Goal: Information Seeking & Learning: Find contact information

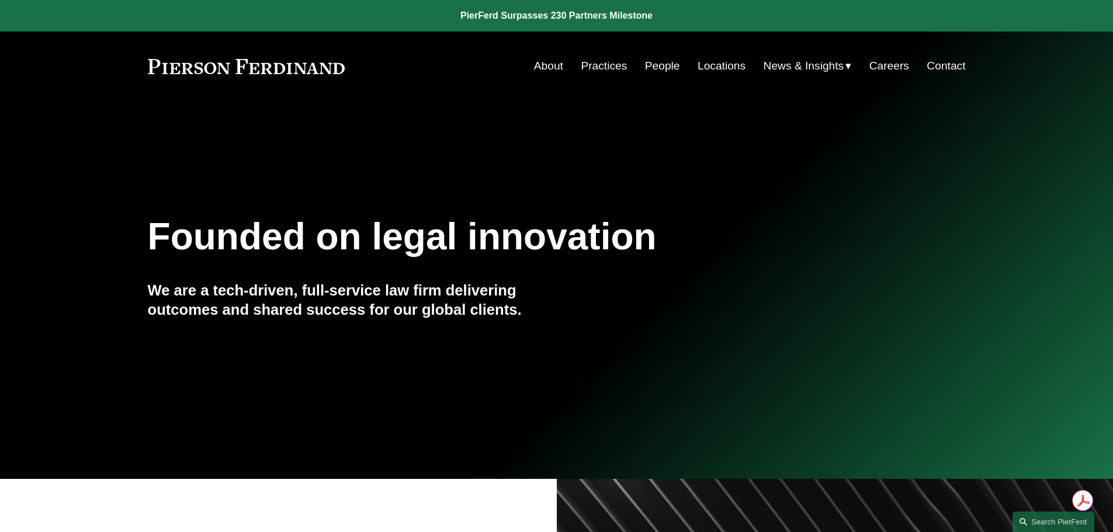
click at [660, 64] on link "People" at bounding box center [662, 66] width 35 height 22
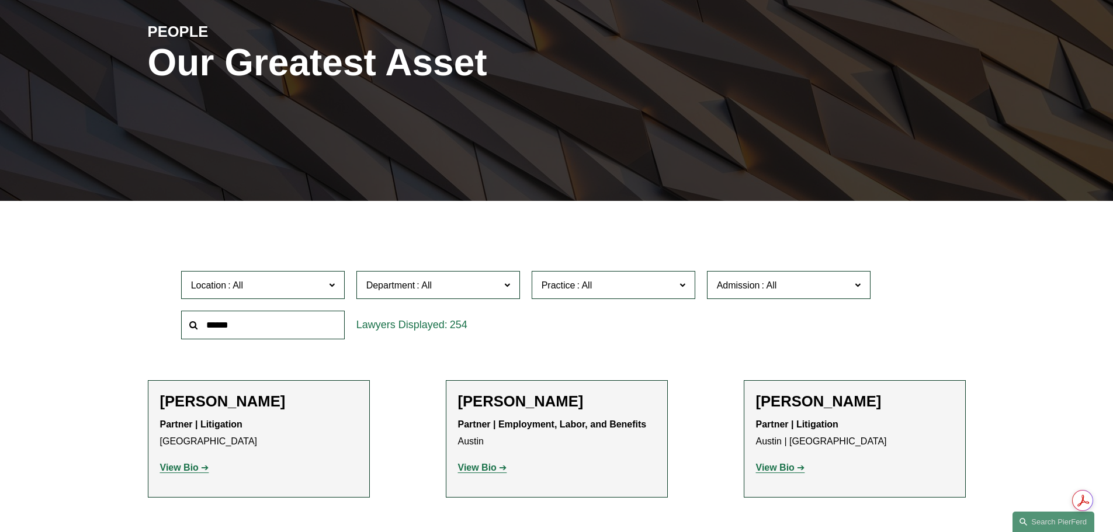
scroll to position [175, 0]
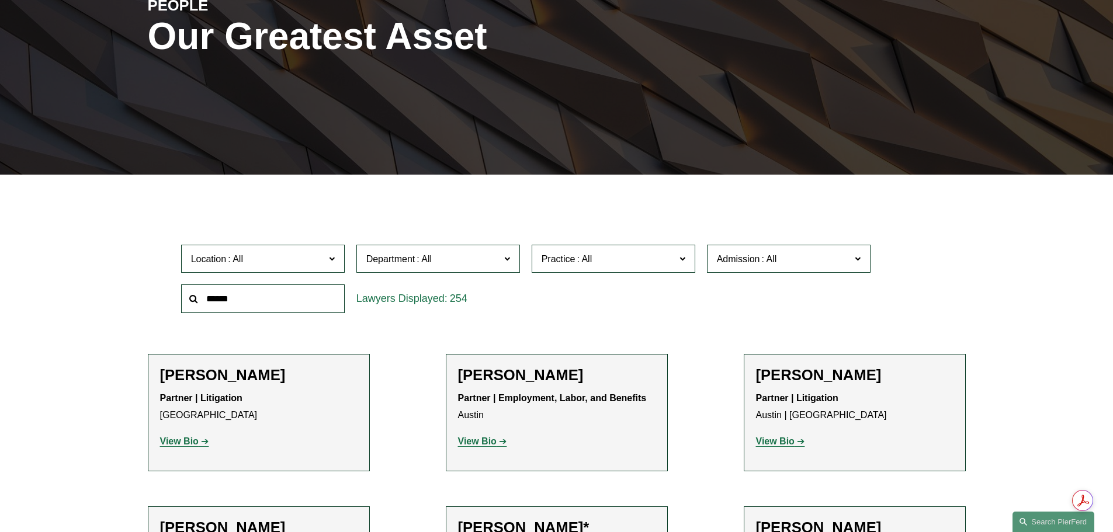
click at [281, 296] on input "text" at bounding box center [263, 299] width 164 height 29
type input "******"
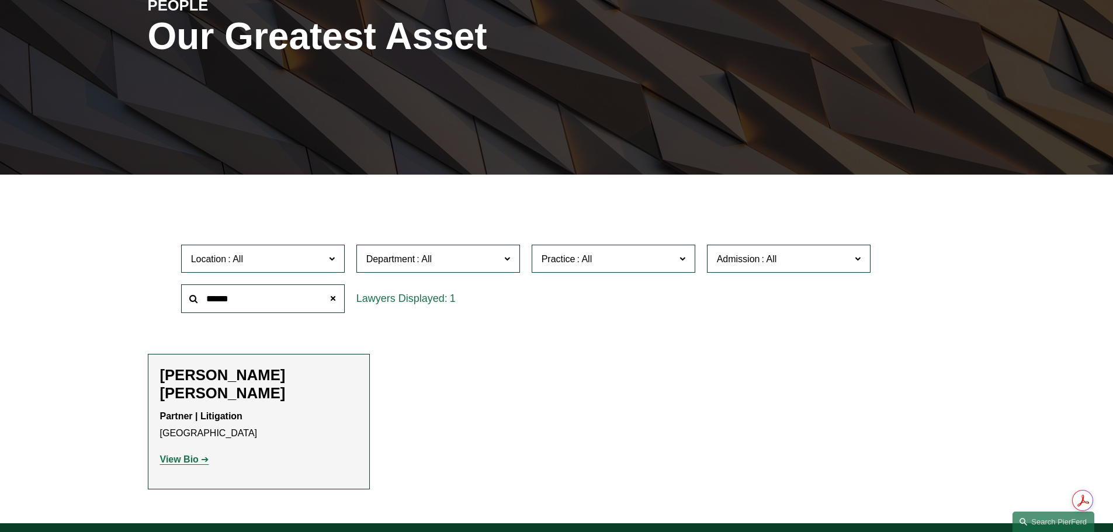
click at [178, 455] on strong "View Bio" at bounding box center [179, 460] width 39 height 10
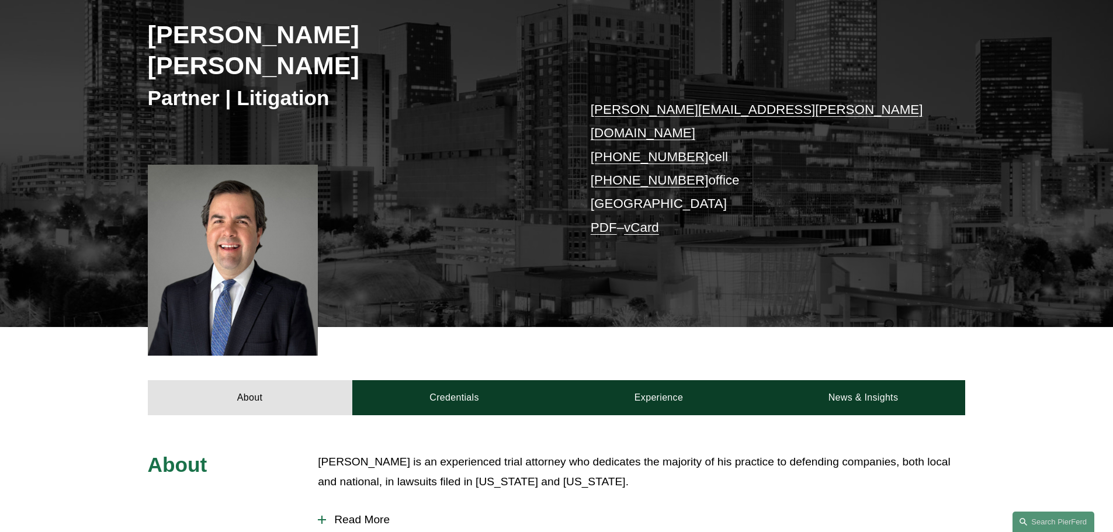
scroll to position [175, 0]
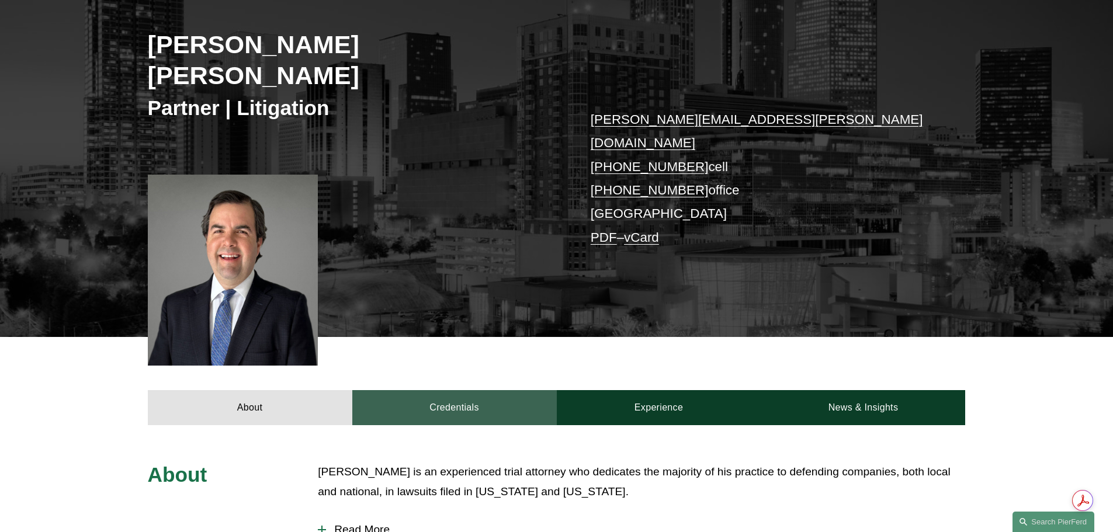
click at [459, 390] on link "Credentials" at bounding box center [454, 407] width 205 height 35
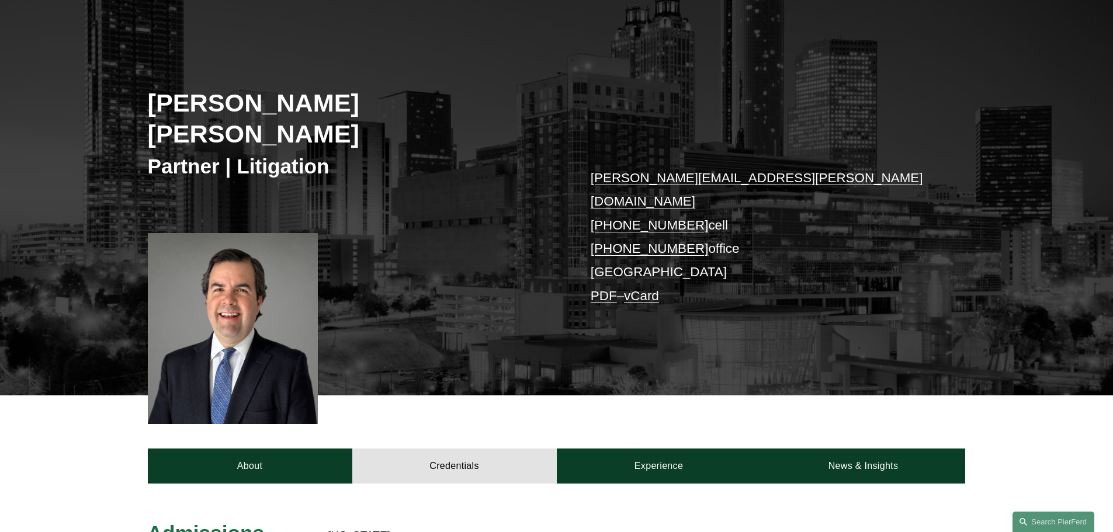
scroll to position [0, 0]
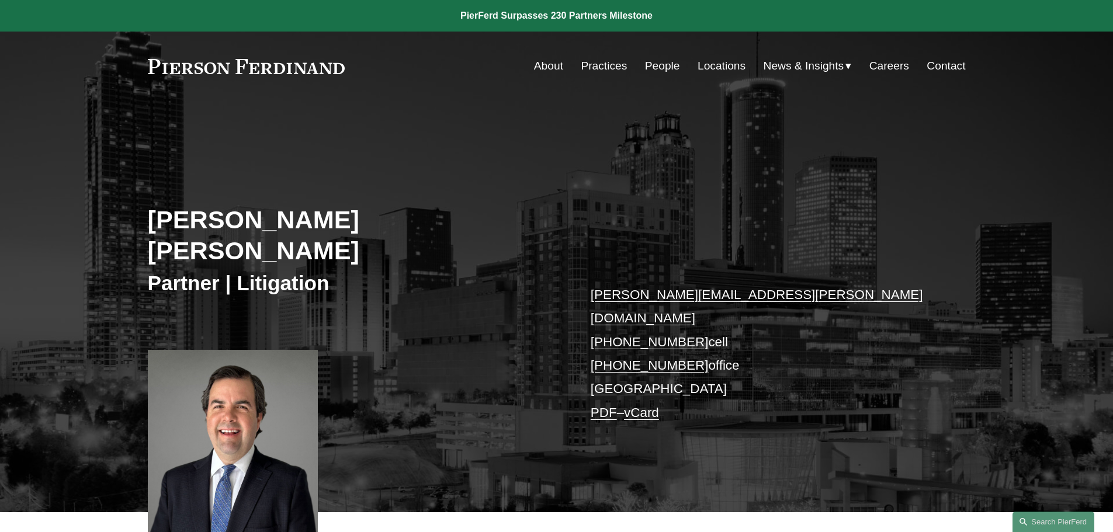
drag, startPoint x: 653, startPoint y: 64, endPoint x: 642, endPoint y: 72, distance: 13.8
click at [653, 64] on link "People" at bounding box center [662, 66] width 35 height 22
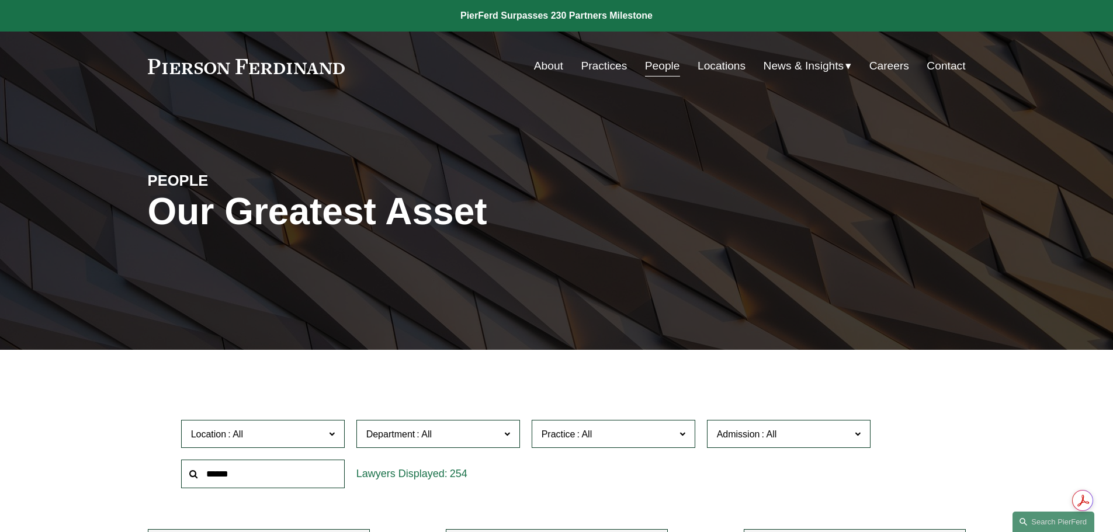
click at [312, 472] on input "text" at bounding box center [263, 474] width 164 height 29
type input "******"
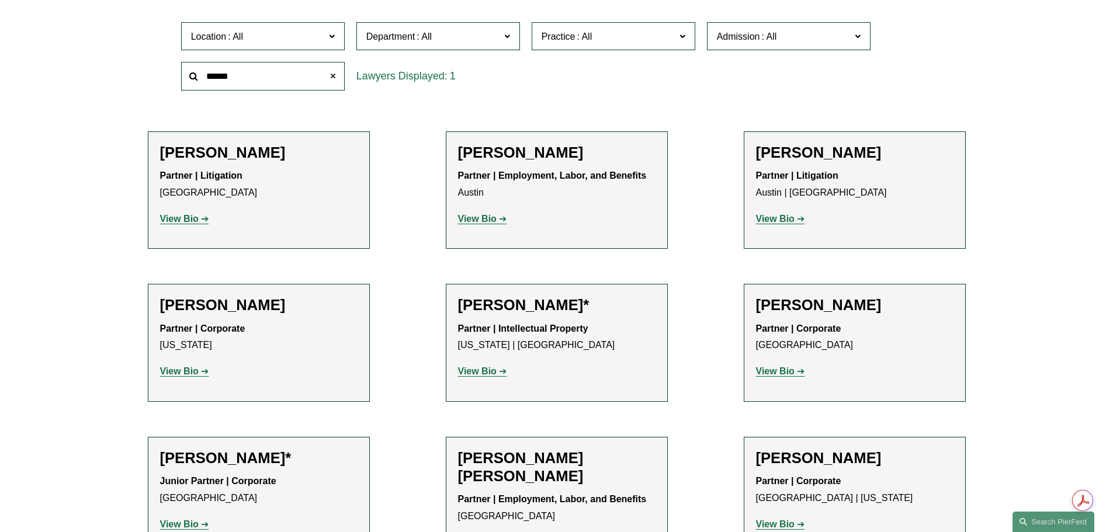
scroll to position [409, 0]
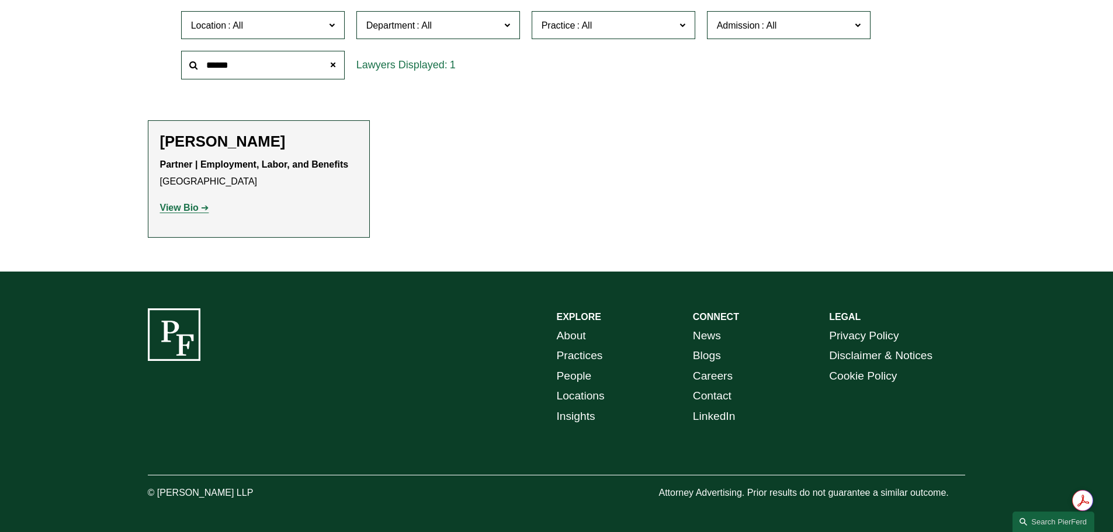
click at [194, 207] on strong "View Bio" at bounding box center [179, 208] width 39 height 10
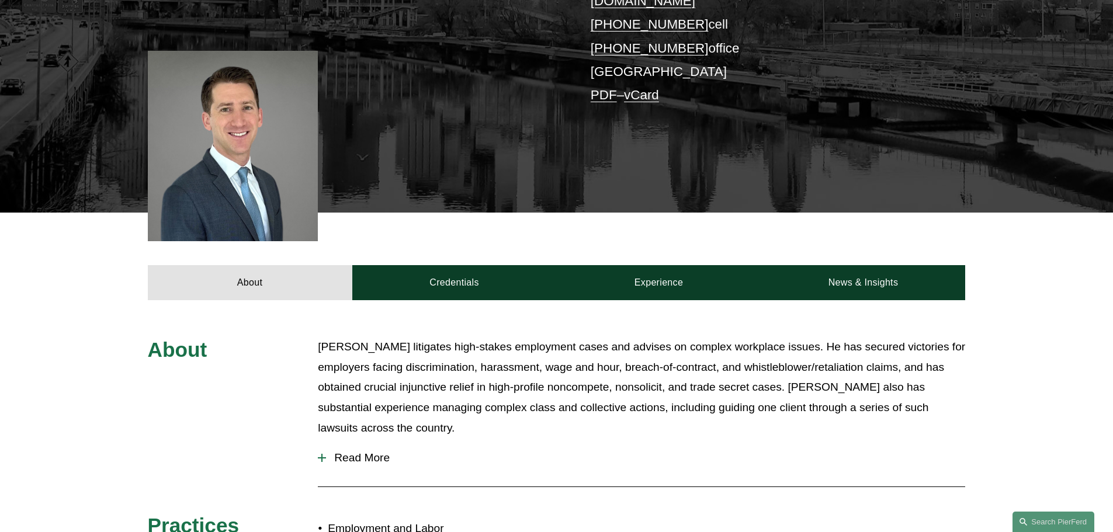
scroll to position [292, 0]
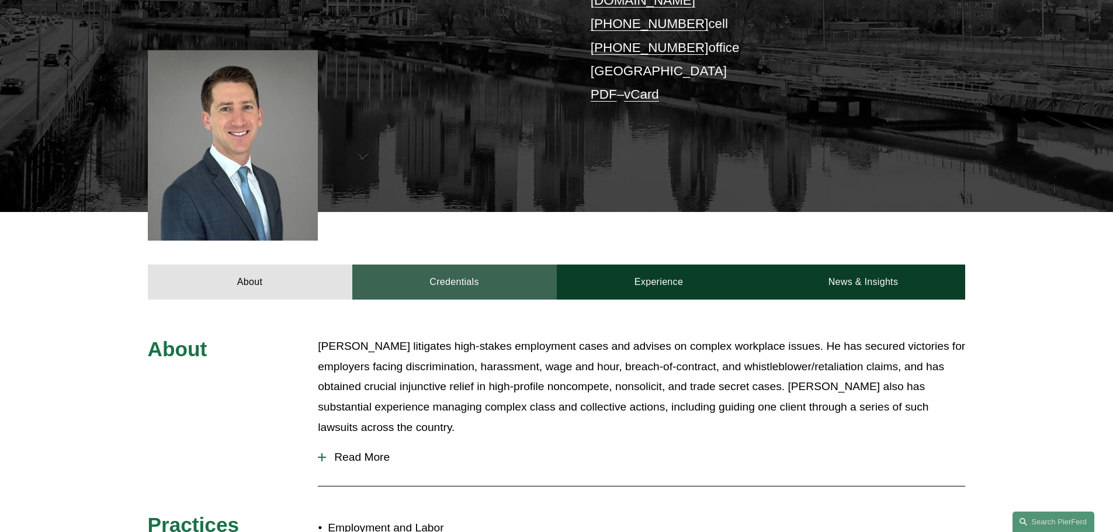
click at [463, 266] on link "Credentials" at bounding box center [454, 282] width 205 height 35
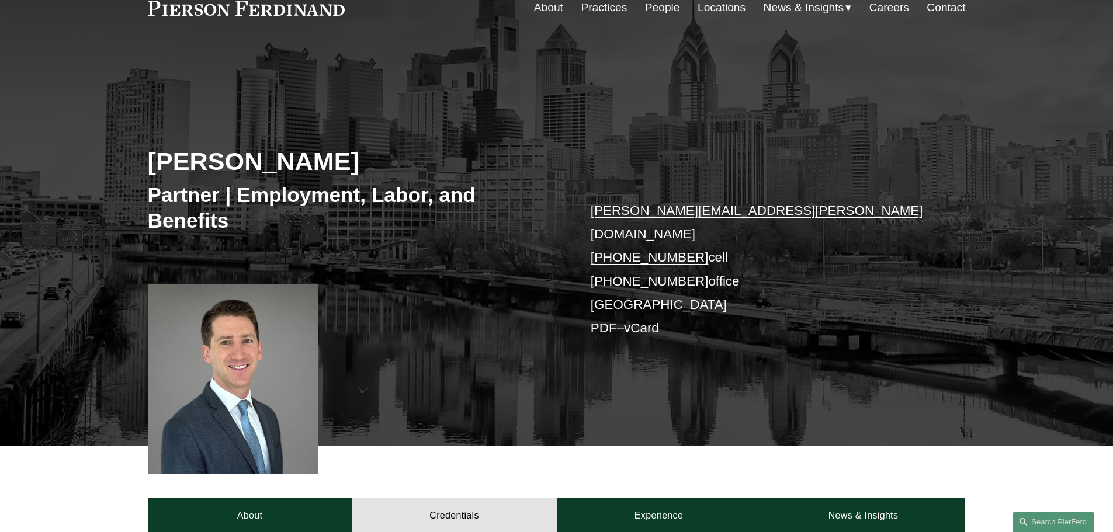
scroll to position [0, 0]
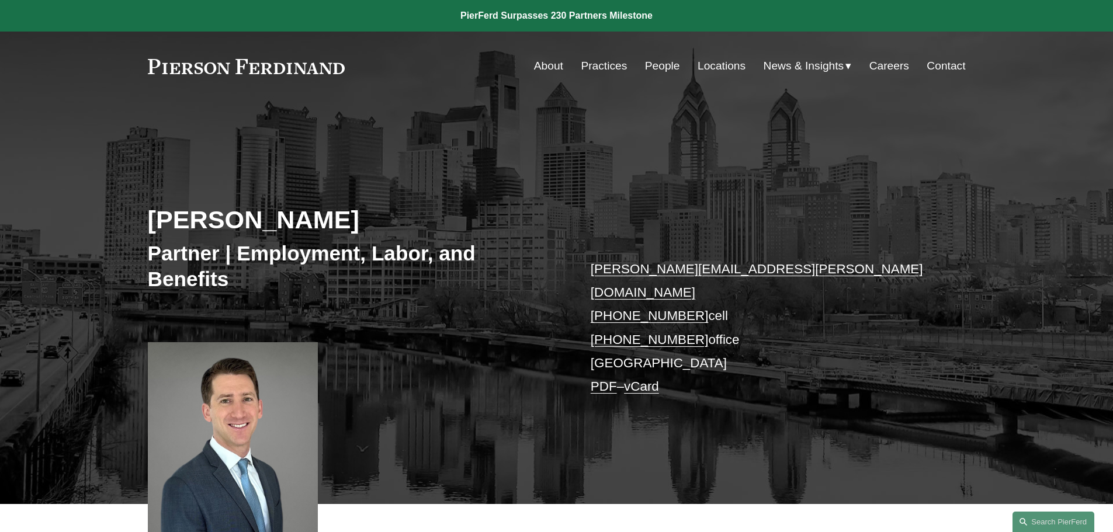
click at [653, 63] on link "People" at bounding box center [662, 66] width 35 height 22
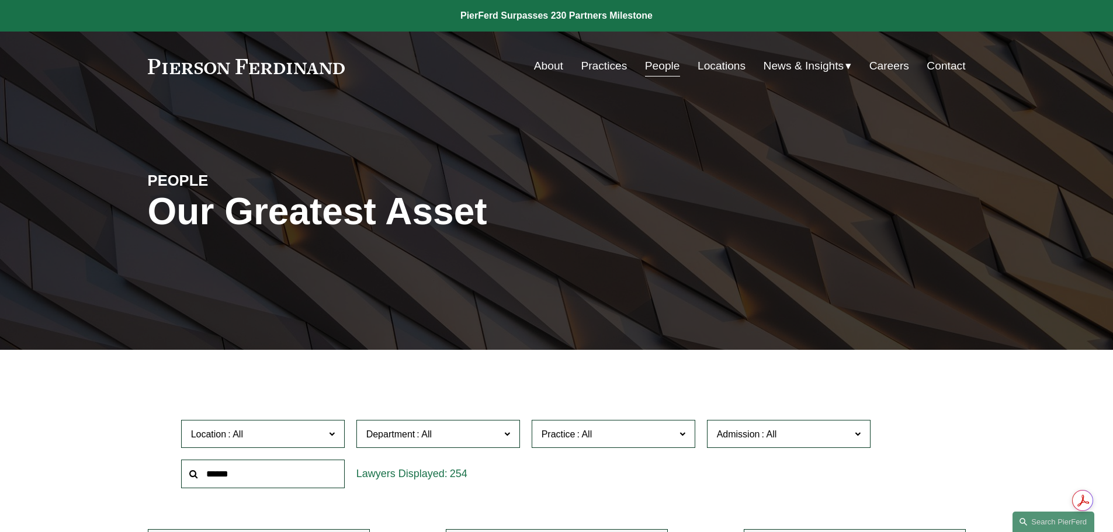
click at [322, 483] on input "text" at bounding box center [263, 474] width 164 height 29
paste input "*****"
type input "*****"
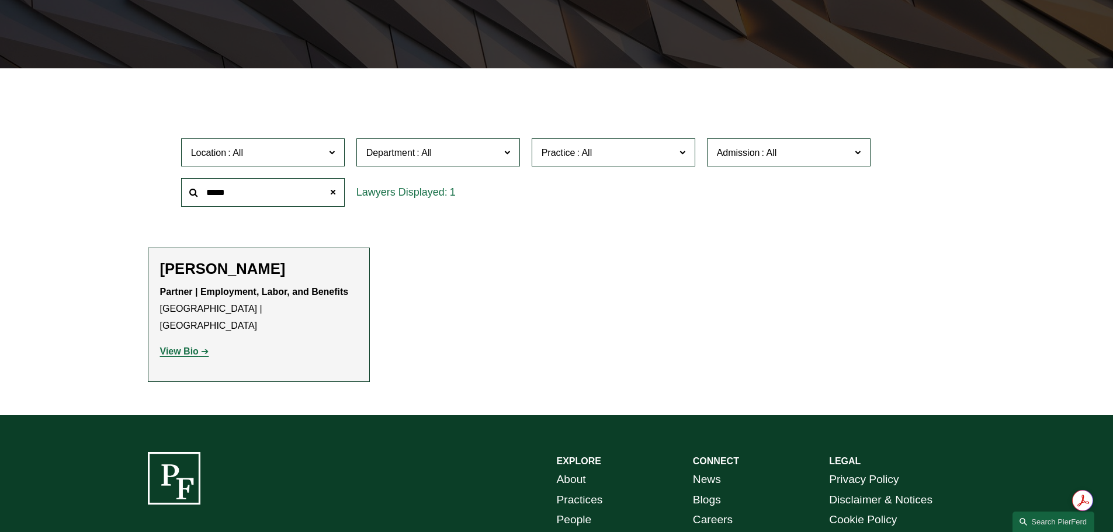
scroll to position [292, 0]
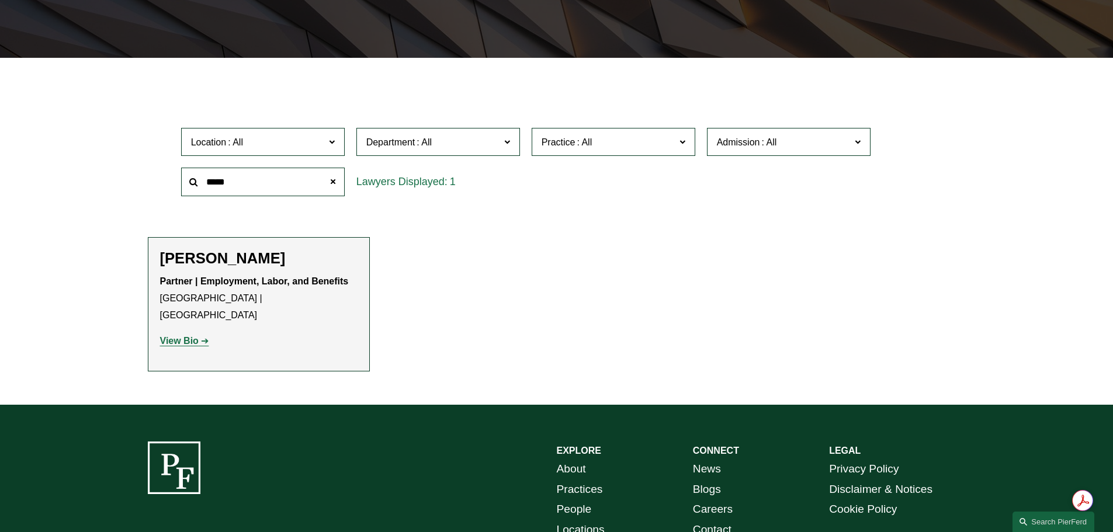
click at [188, 336] on strong "View Bio" at bounding box center [179, 341] width 39 height 10
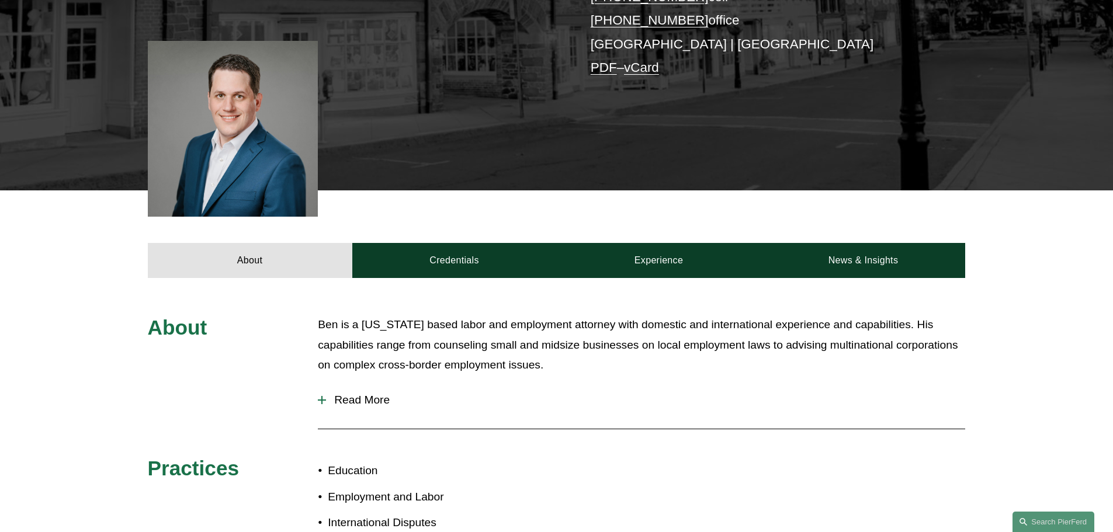
scroll to position [409, 0]
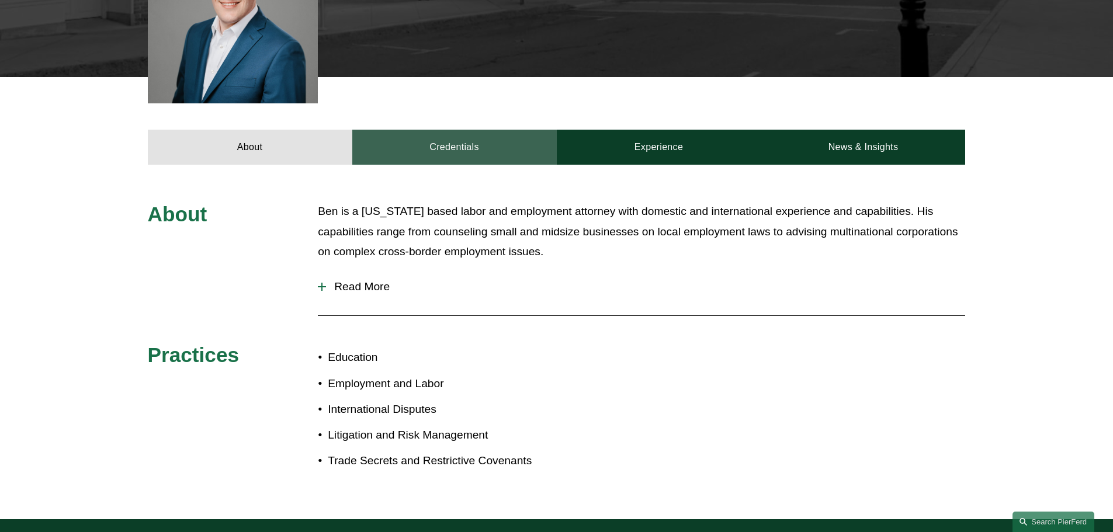
click at [468, 151] on link "Credentials" at bounding box center [454, 147] width 205 height 35
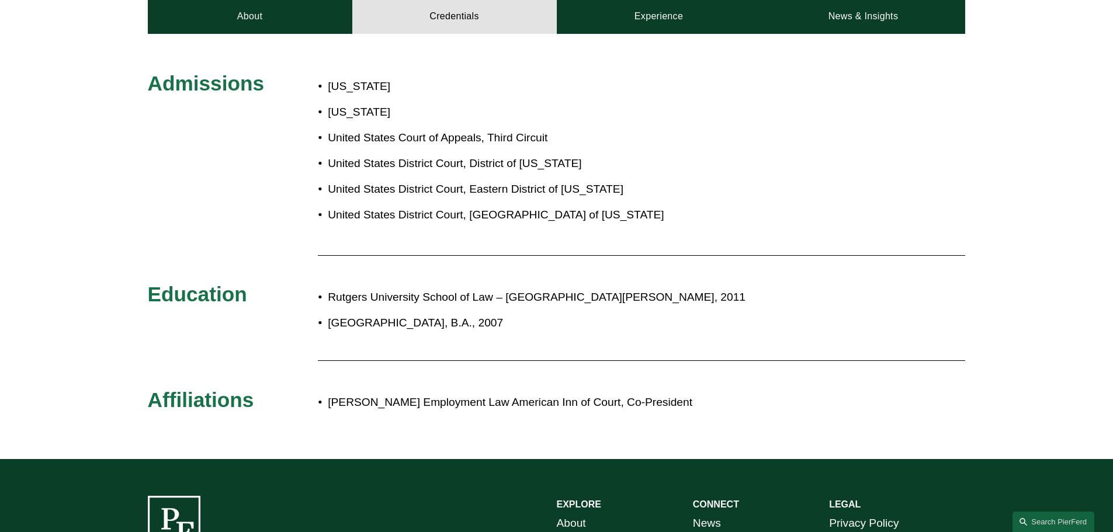
scroll to position [584, 0]
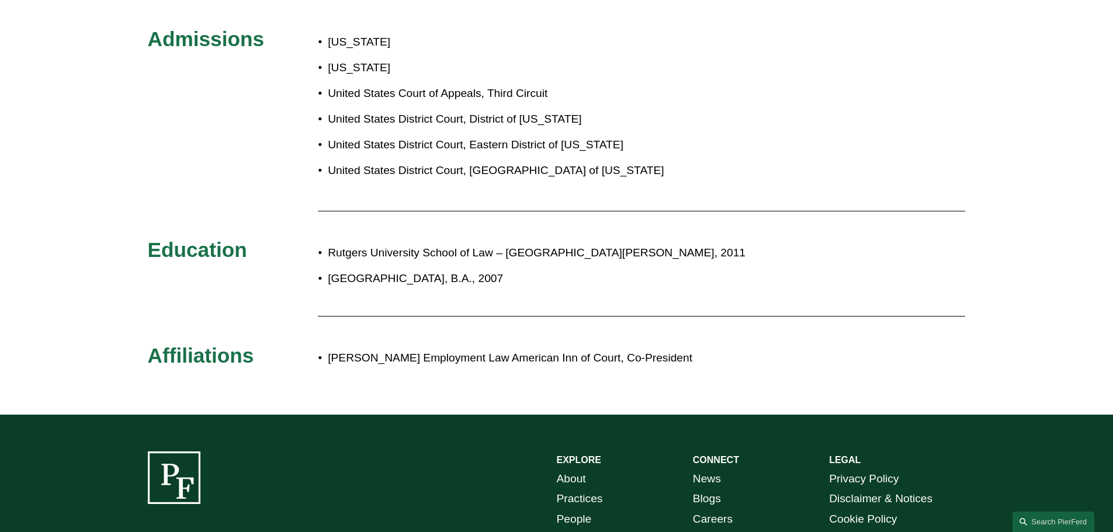
click at [918, 165] on div "Admissions [US_STATE] [US_STATE] United States Court of Appeals, Third Circuit …" at bounding box center [556, 202] width 1113 height 352
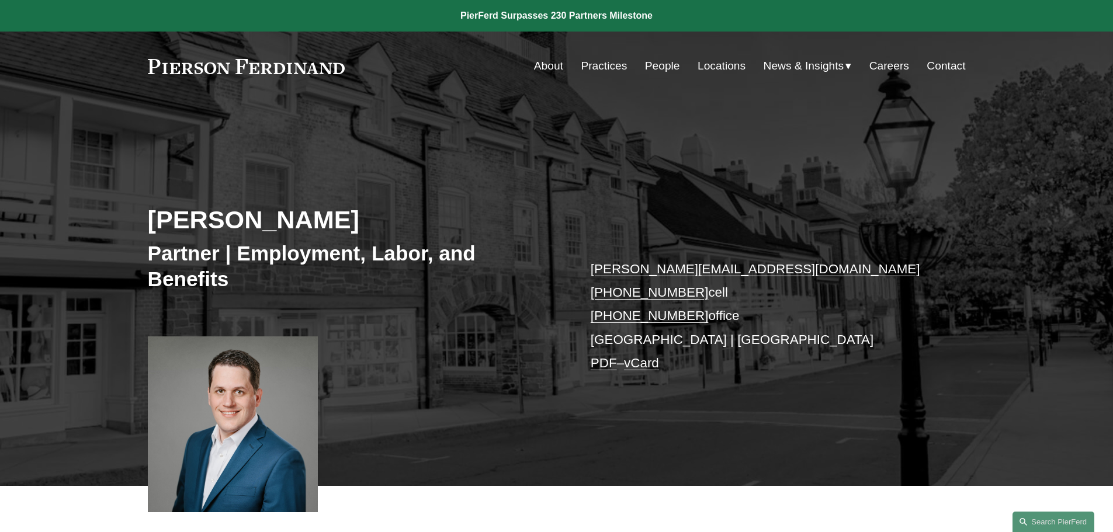
click at [666, 67] on link "People" at bounding box center [662, 66] width 35 height 22
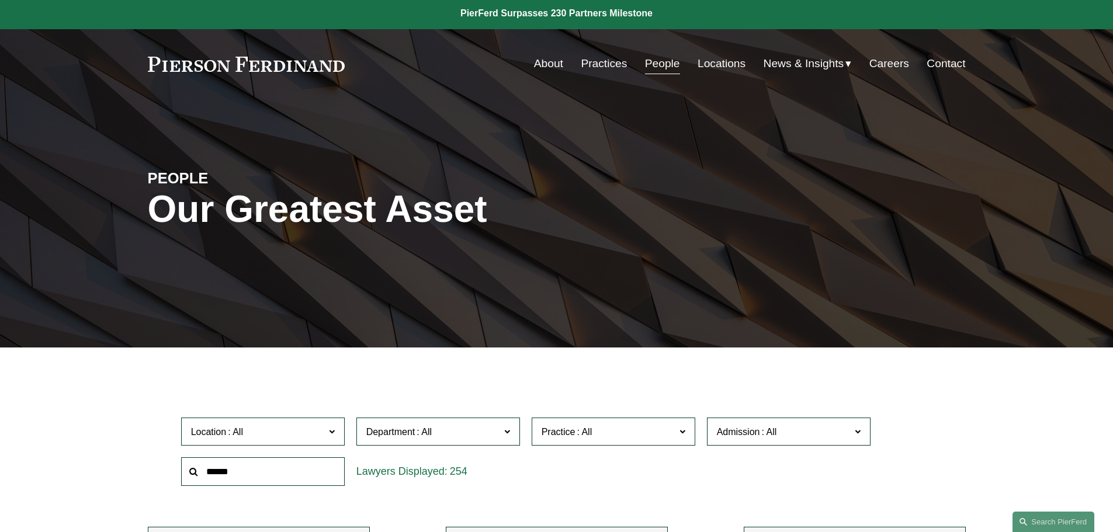
scroll to position [292, 0]
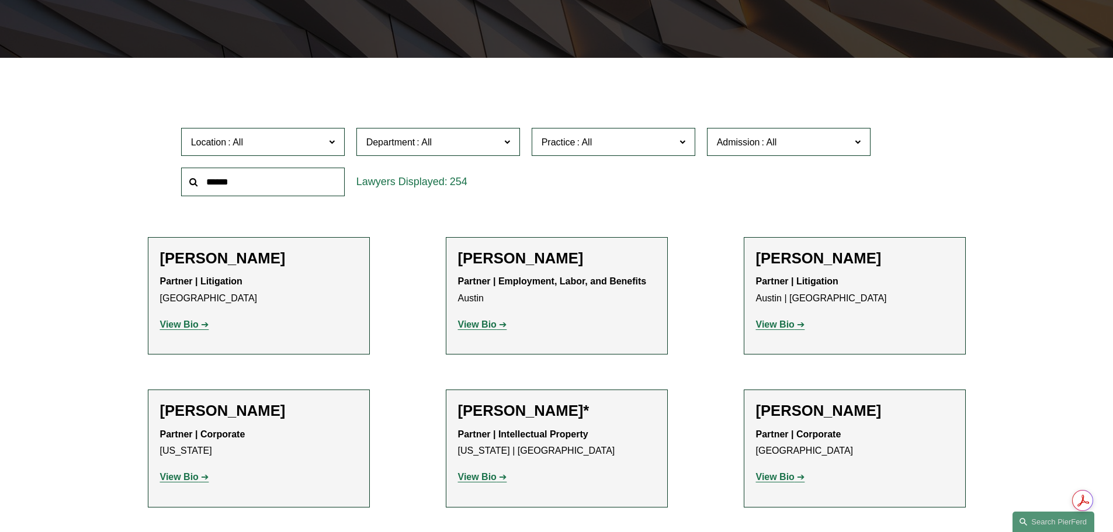
click at [320, 181] on input "text" at bounding box center [263, 182] width 164 height 29
paste input "****"
type input "****"
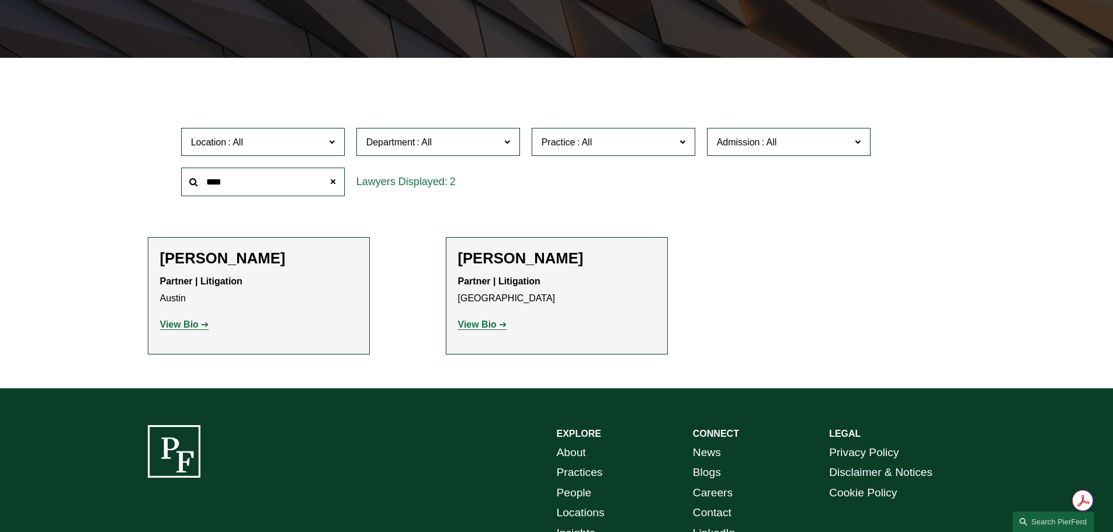
click at [190, 326] on strong "View Bio" at bounding box center [179, 325] width 39 height 10
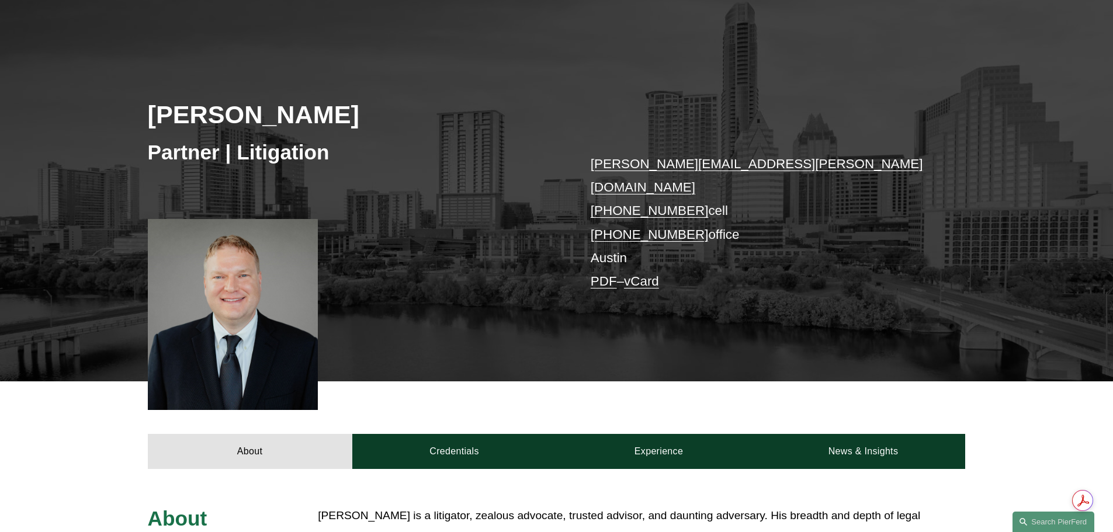
scroll to position [117, 0]
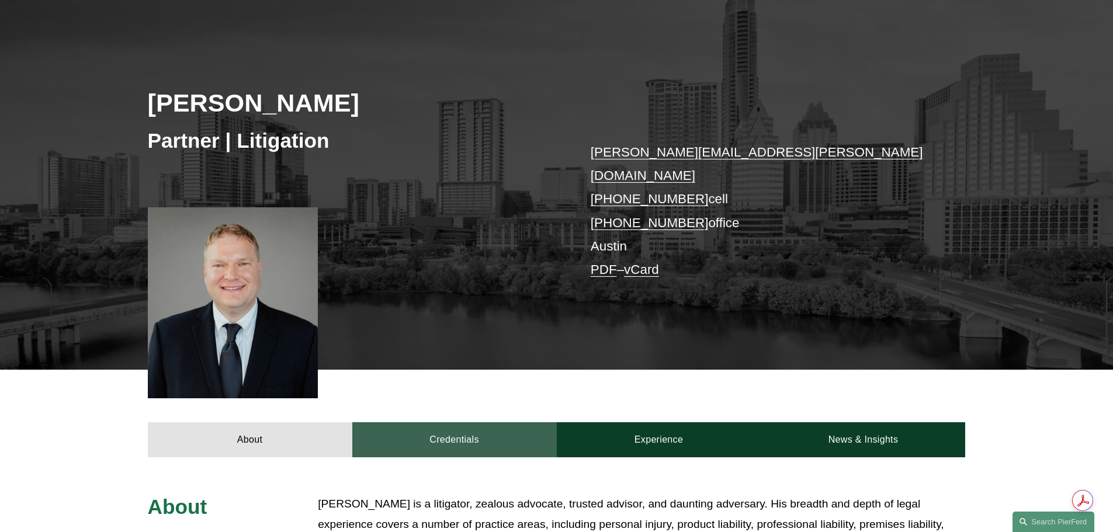
drag, startPoint x: 455, startPoint y: 422, endPoint x: 427, endPoint y: 386, distance: 45.4
click at [455, 423] on link "Credentials" at bounding box center [454, 440] width 205 height 35
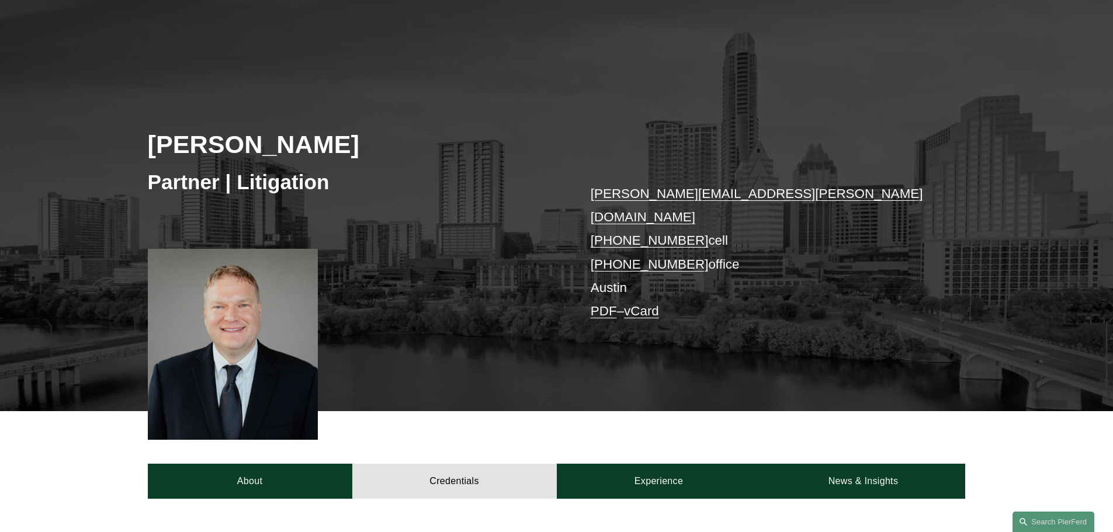
scroll to position [0, 0]
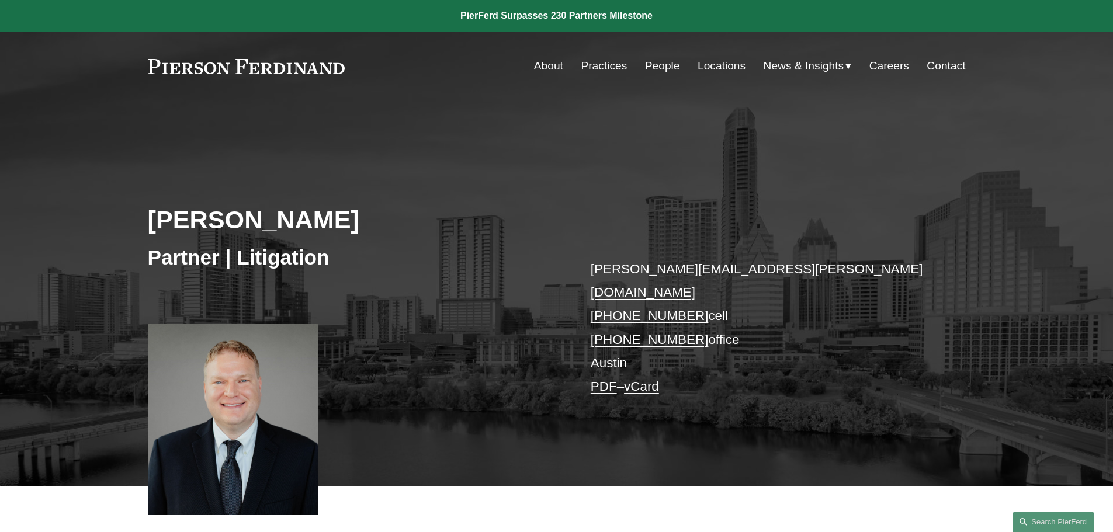
click at [659, 63] on link "People" at bounding box center [662, 66] width 35 height 22
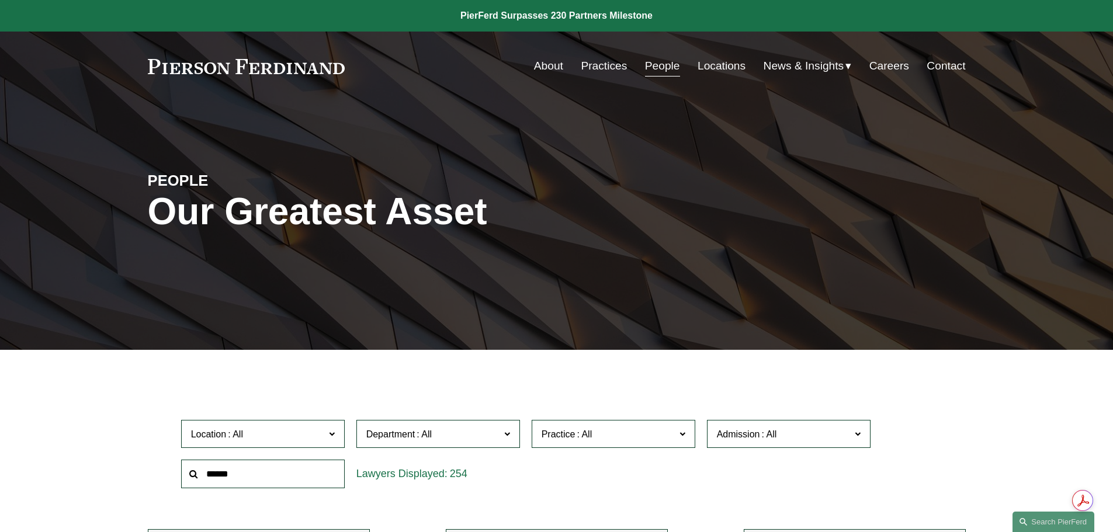
click at [295, 476] on input "text" at bounding box center [263, 474] width 164 height 29
paste input "*******"
type input "*******"
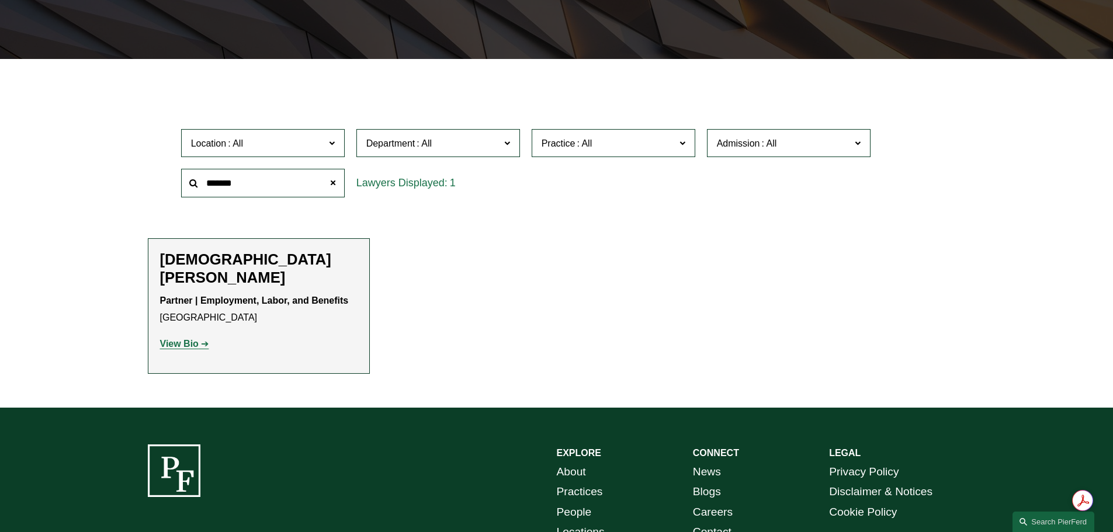
scroll to position [292, 0]
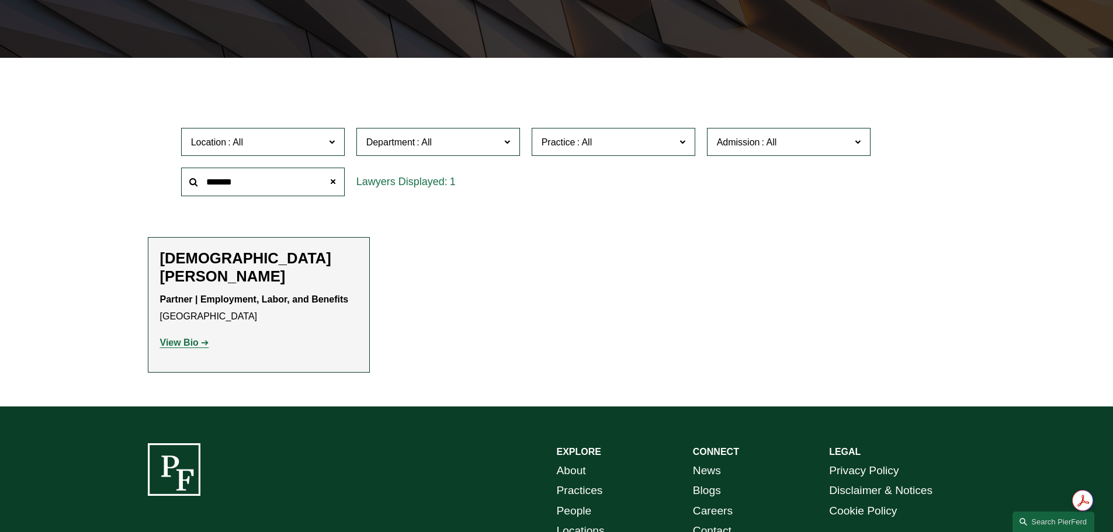
click at [191, 338] on strong "View Bio" at bounding box center [179, 343] width 39 height 10
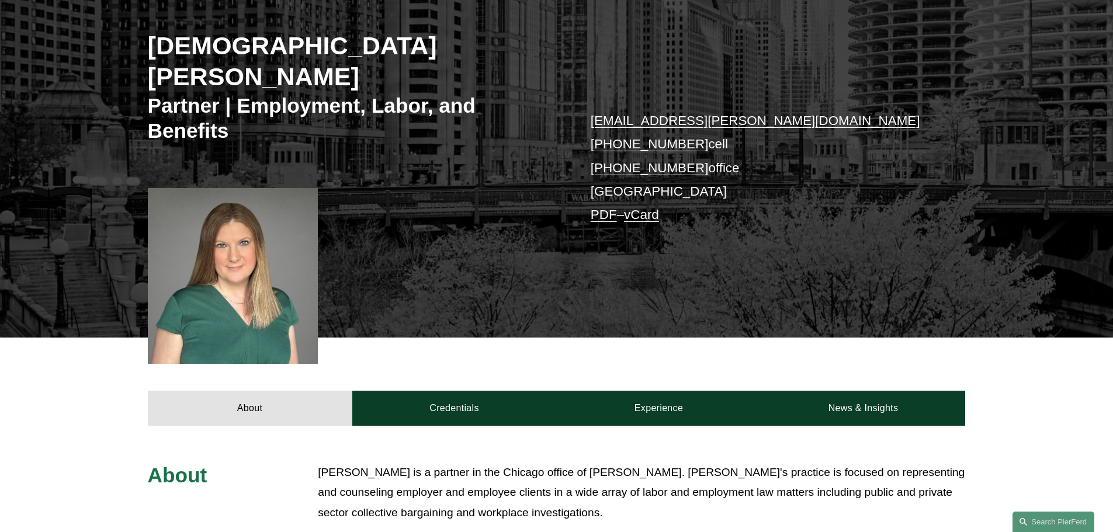
scroll to position [175, 0]
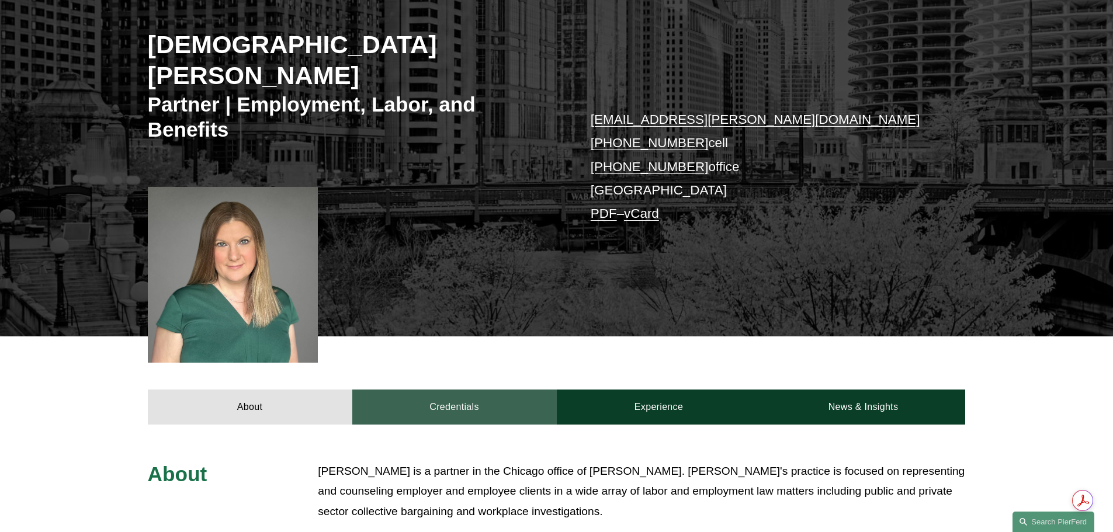
click at [445, 390] on link "Credentials" at bounding box center [454, 407] width 205 height 35
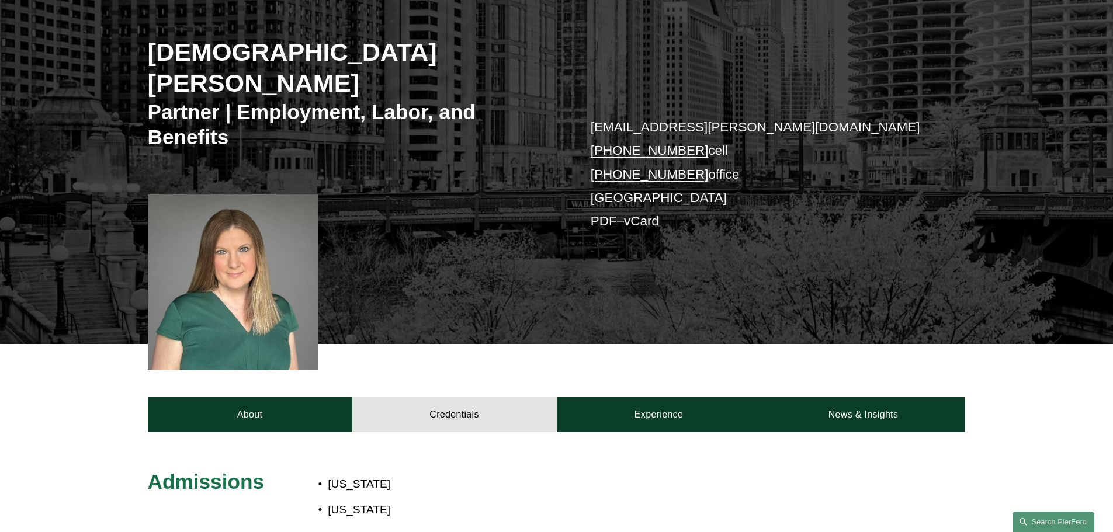
scroll to position [0, 0]
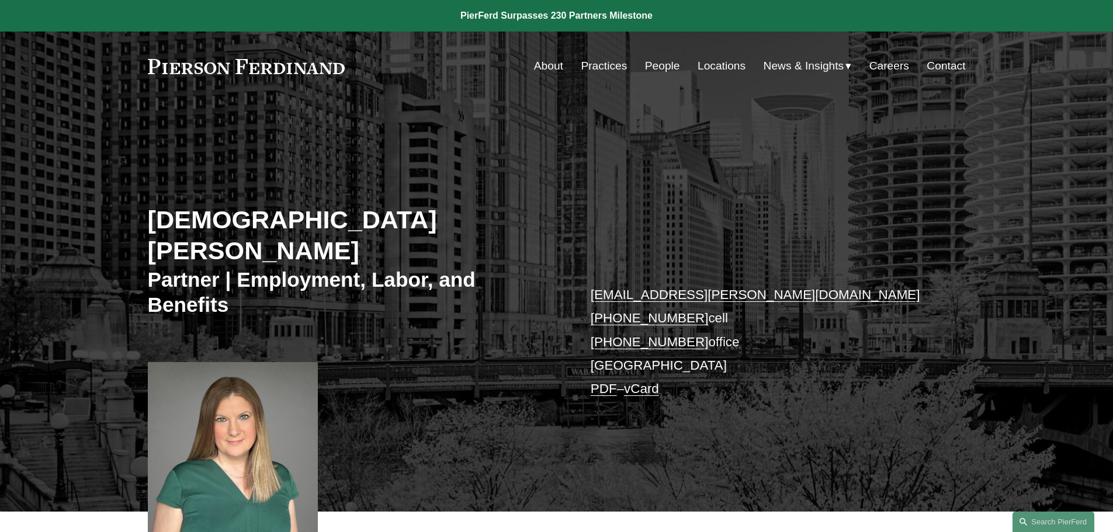
click at [662, 64] on link "People" at bounding box center [662, 66] width 35 height 22
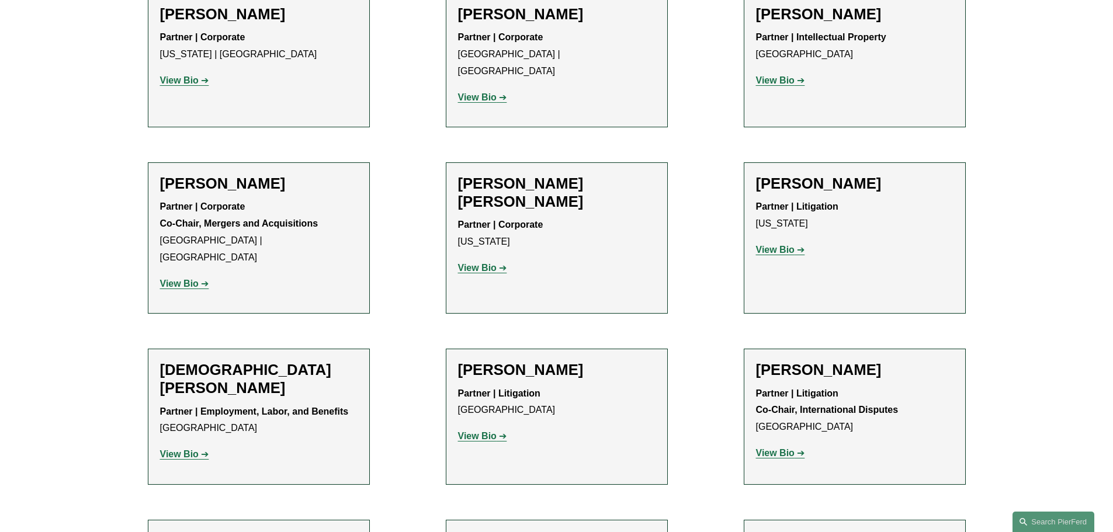
scroll to position [9028, 0]
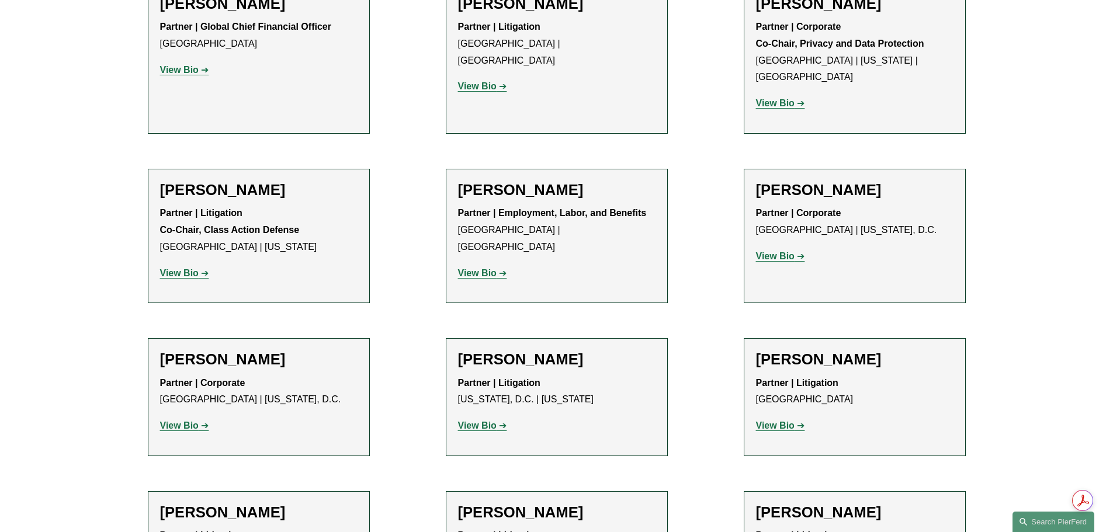
drag, startPoint x: 1027, startPoint y: 95, endPoint x: 1008, endPoint y: 81, distance: 23.8
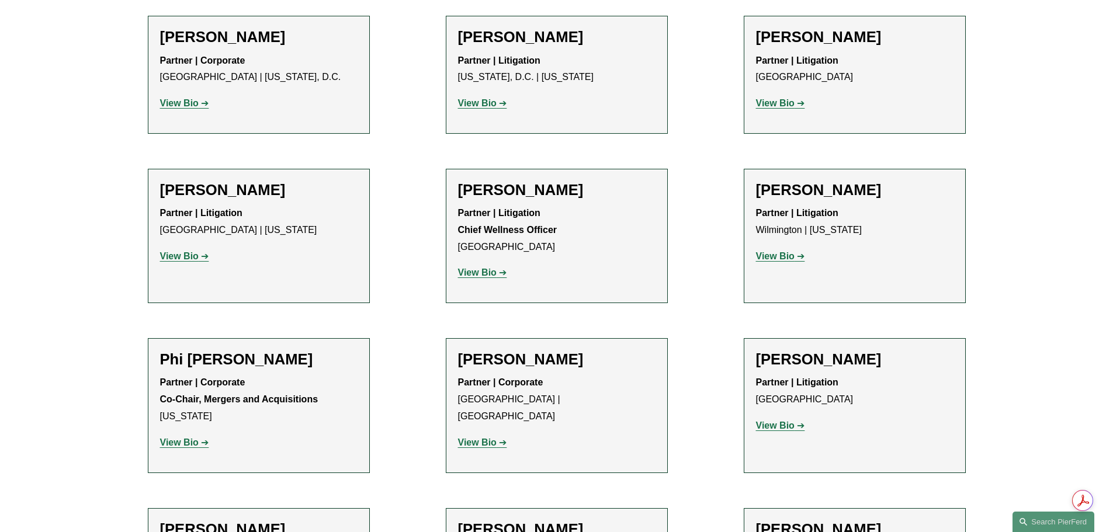
scroll to position [13135, 0]
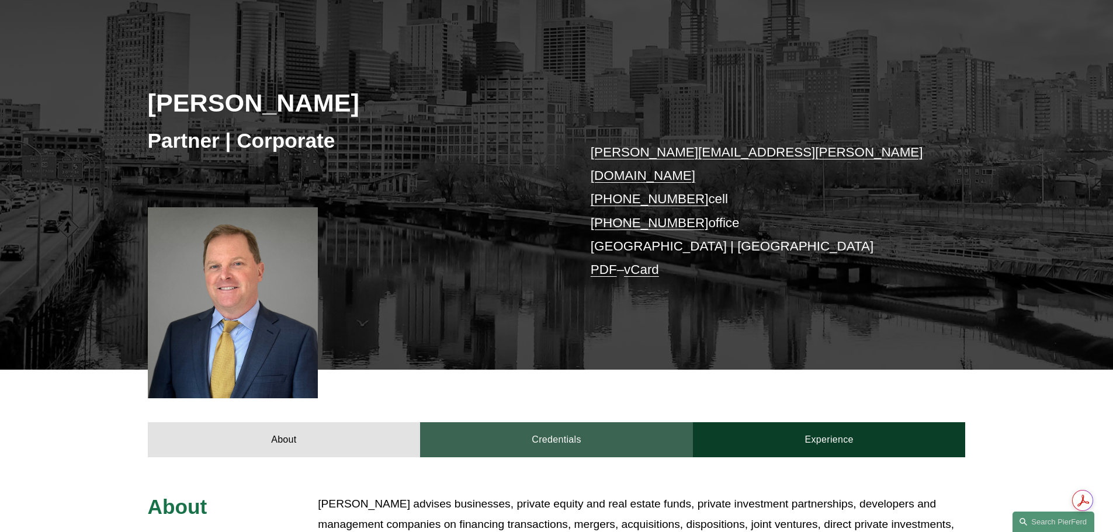
click at [539, 423] on link "Credentials" at bounding box center [556, 440] width 273 height 35
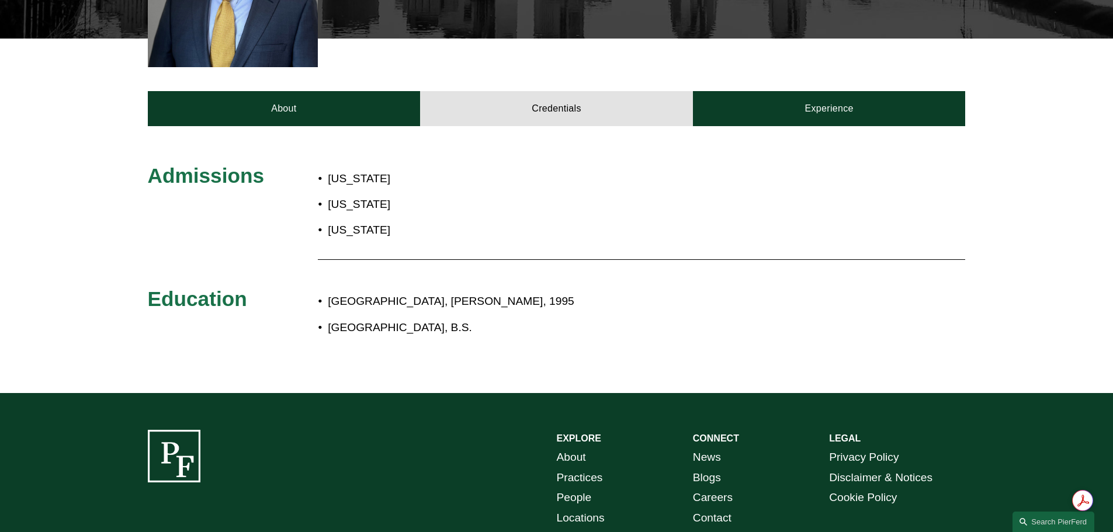
scroll to position [468, 0]
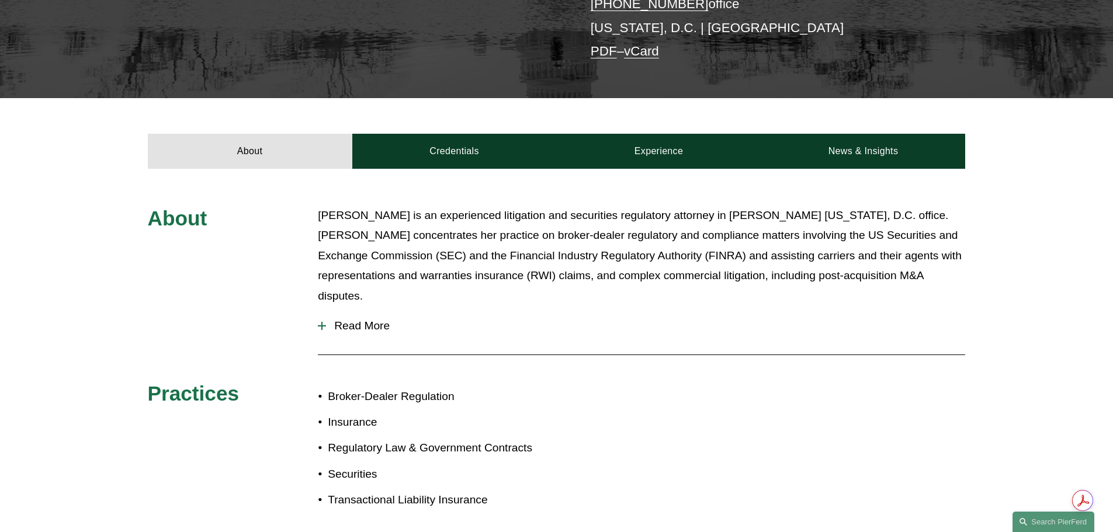
scroll to position [234, 0]
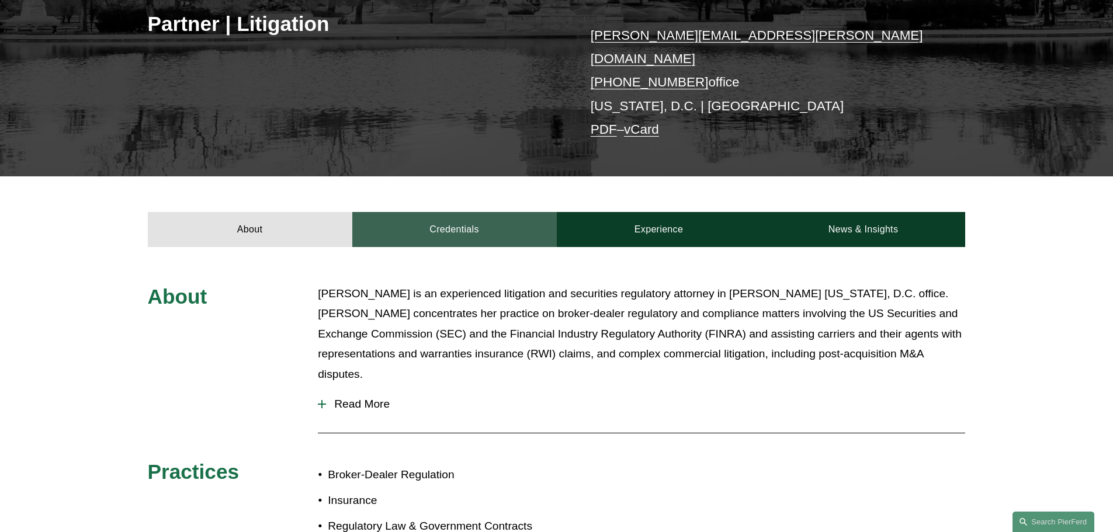
click at [444, 213] on link "Credentials" at bounding box center [454, 229] width 205 height 35
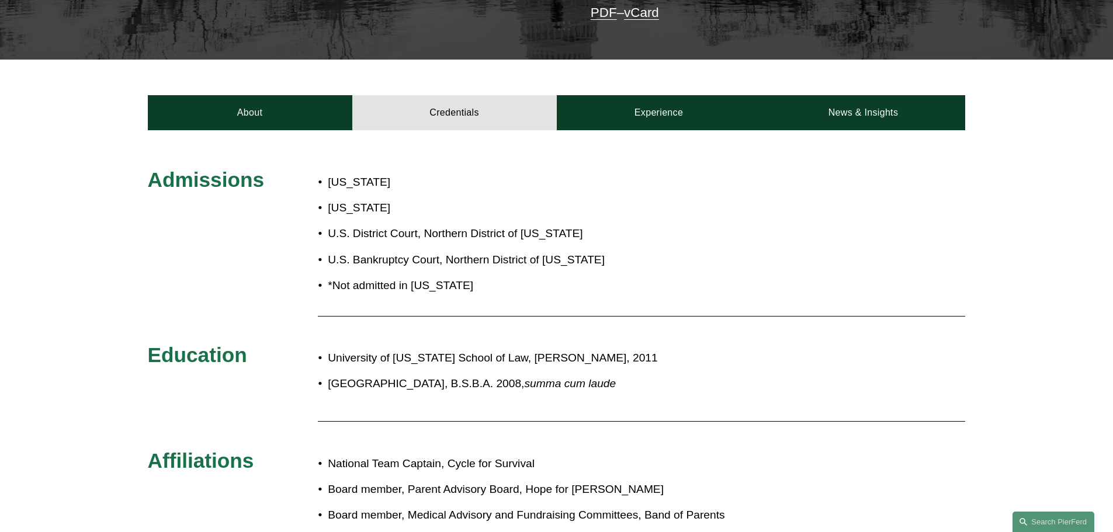
scroll to position [117, 0]
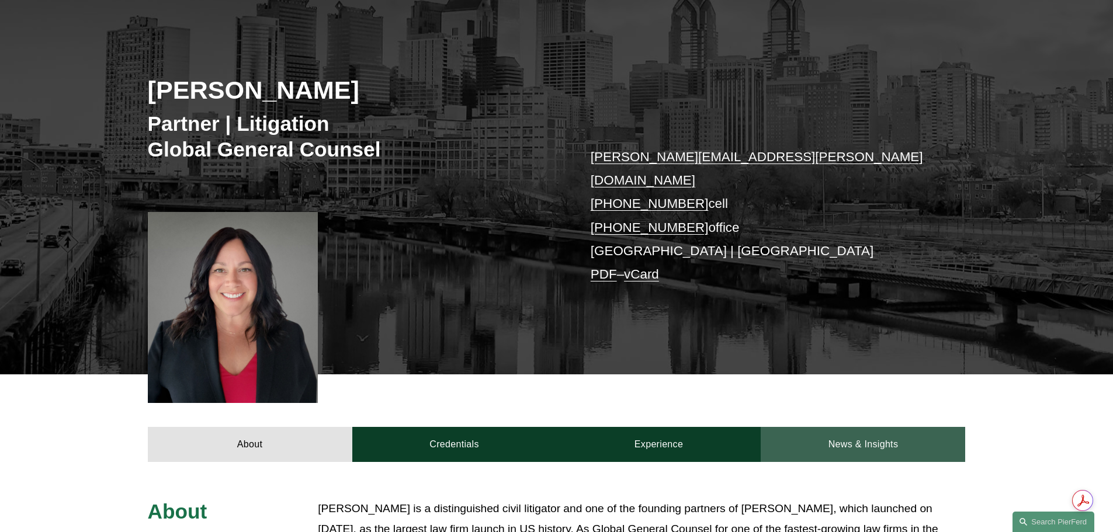
scroll to position [175, 0]
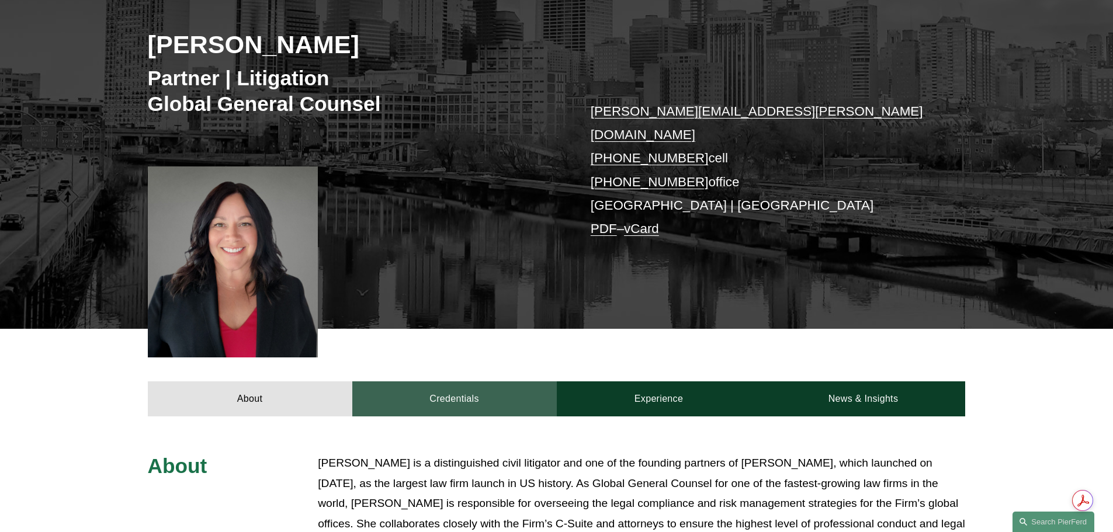
click at [468, 382] on link "Credentials" at bounding box center [454, 399] width 205 height 35
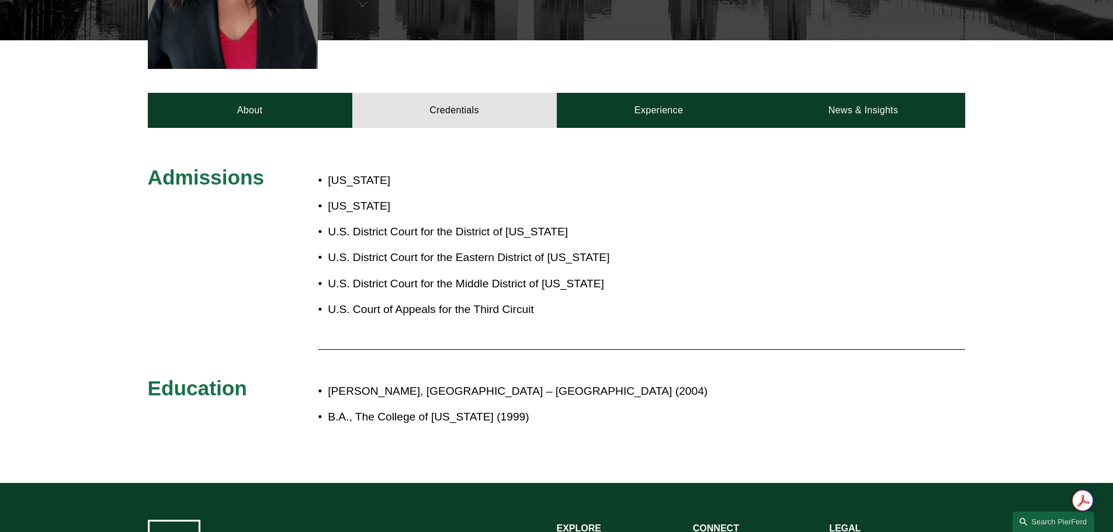
scroll to position [468, 0]
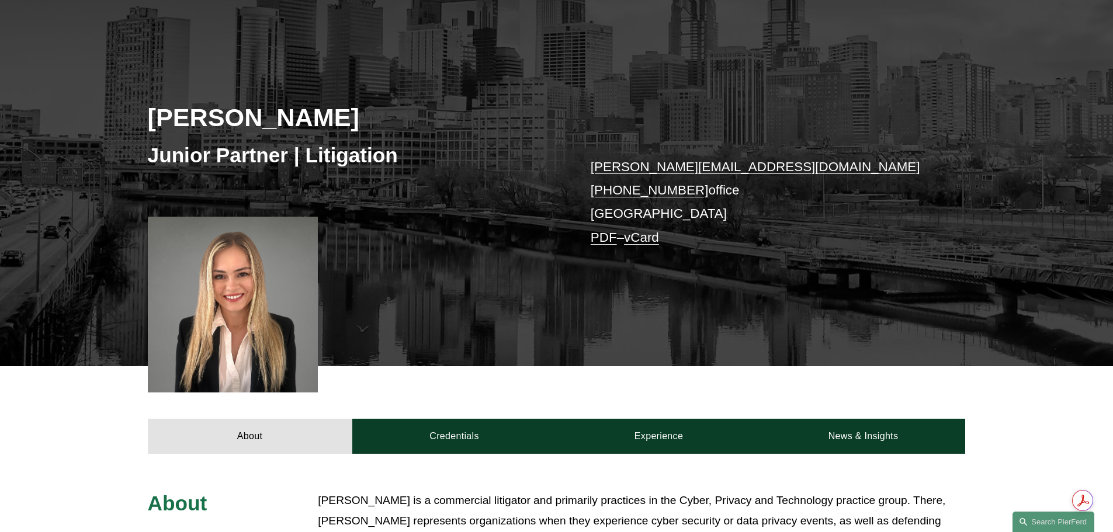
scroll to position [117, 0]
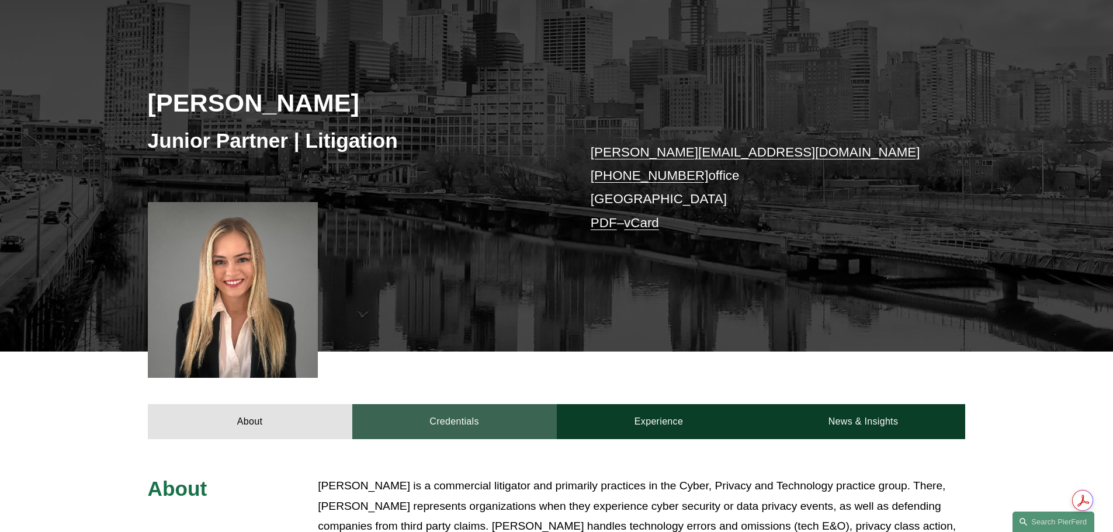
click at [458, 419] on link "Credentials" at bounding box center [454, 421] width 205 height 35
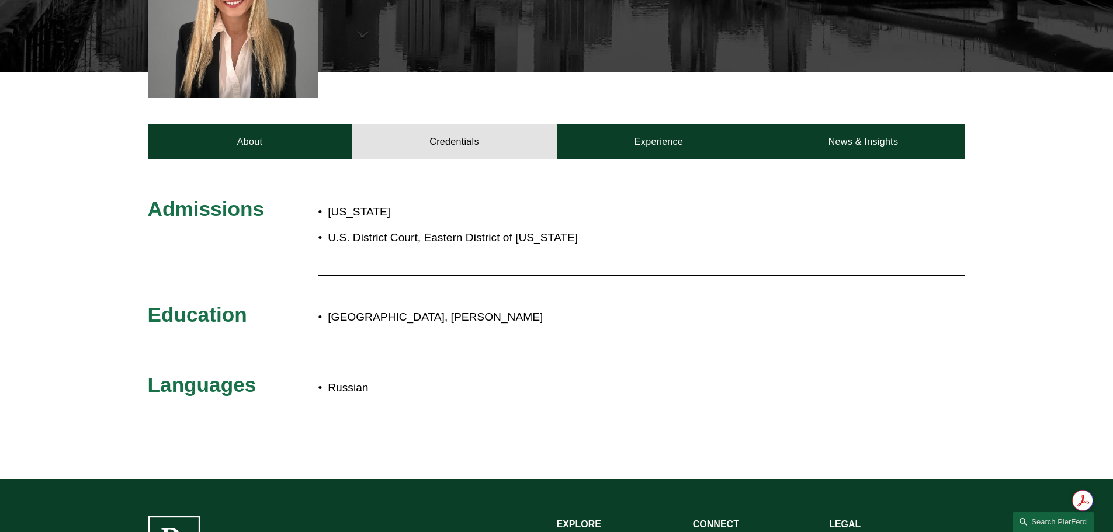
scroll to position [234, 0]
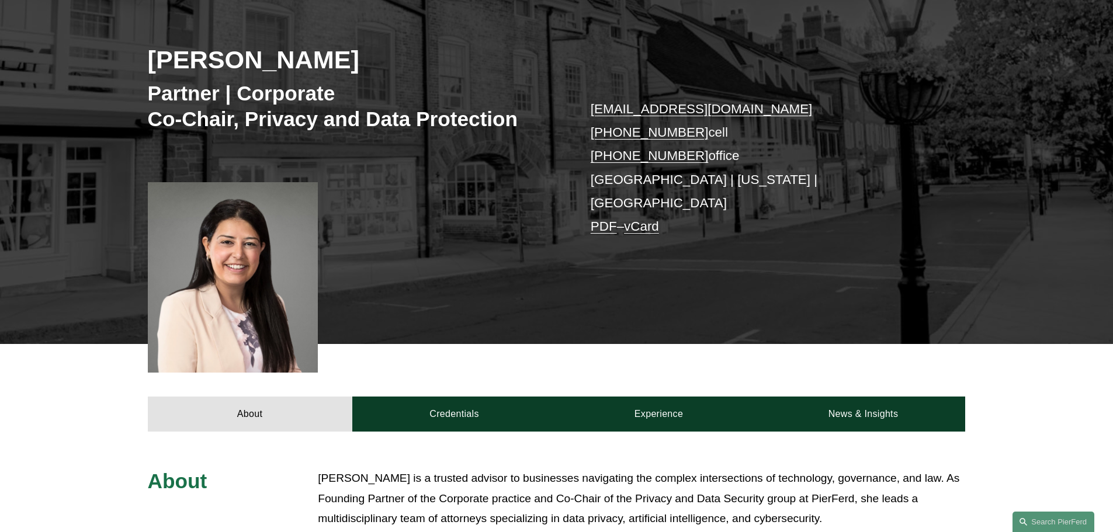
scroll to position [292, 0]
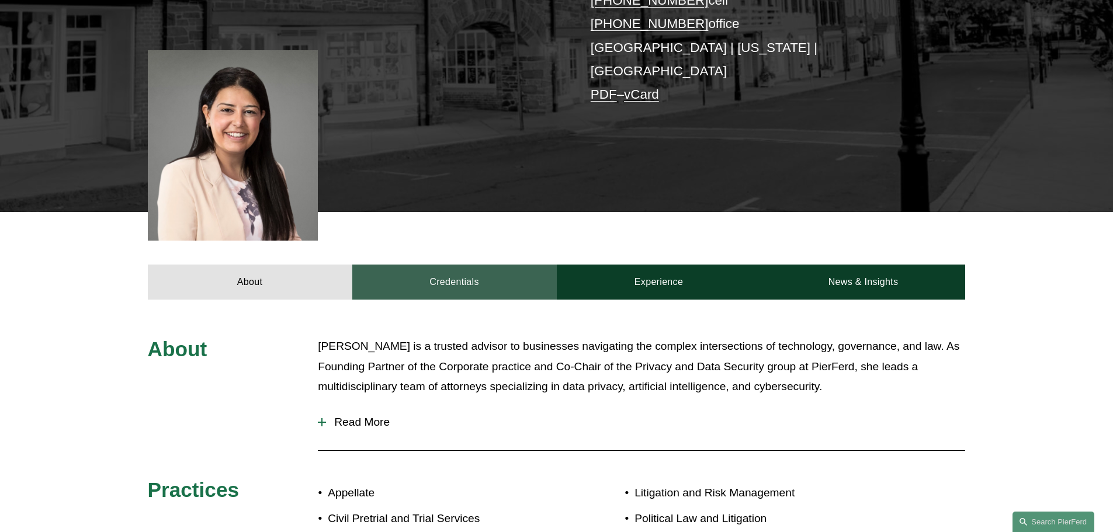
drag, startPoint x: 469, startPoint y: 254, endPoint x: 482, endPoint y: 255, distance: 12.3
click at [469, 265] on link "Credentials" at bounding box center [454, 282] width 205 height 35
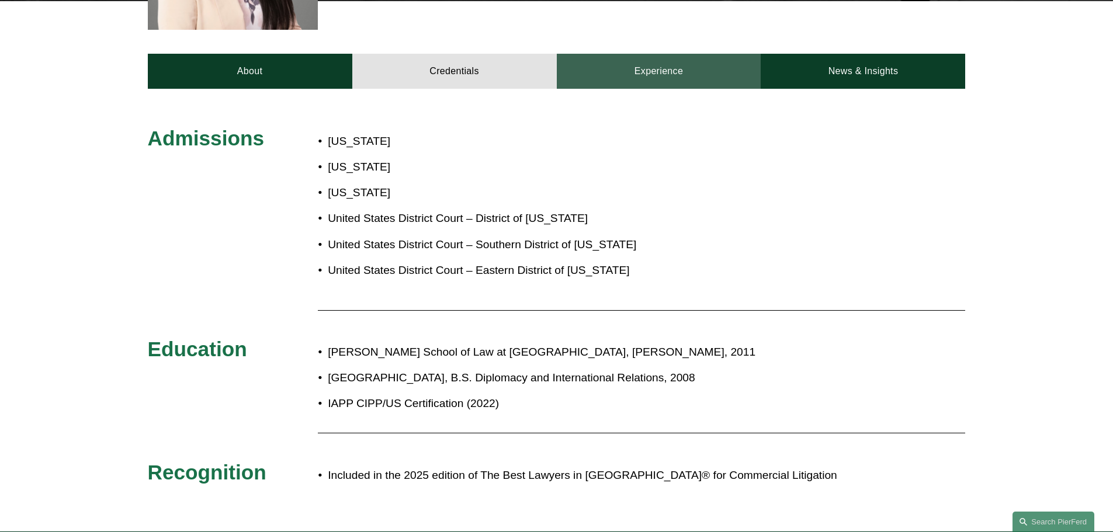
scroll to position [526, 0]
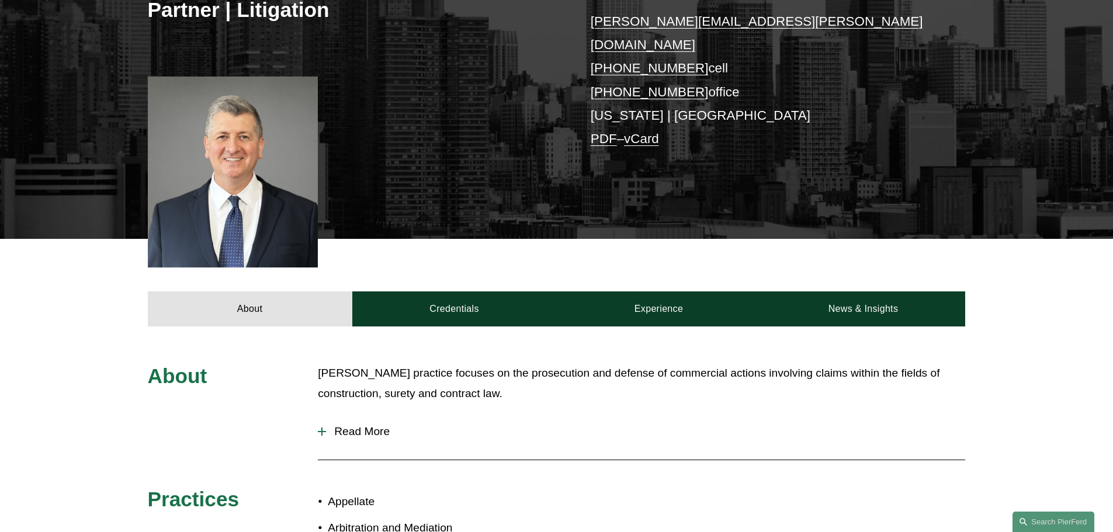
scroll to position [292, 0]
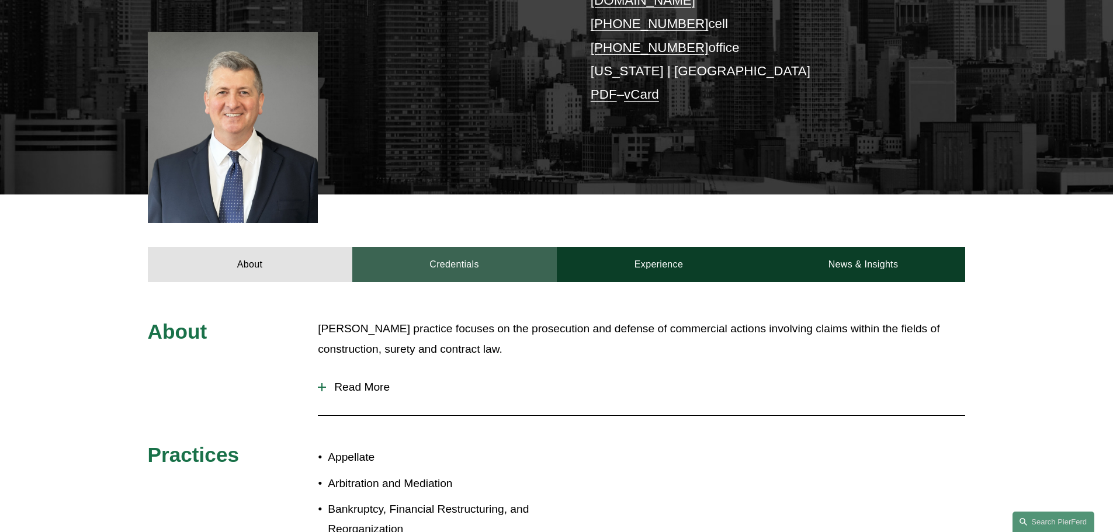
click at [462, 247] on link "Credentials" at bounding box center [454, 264] width 205 height 35
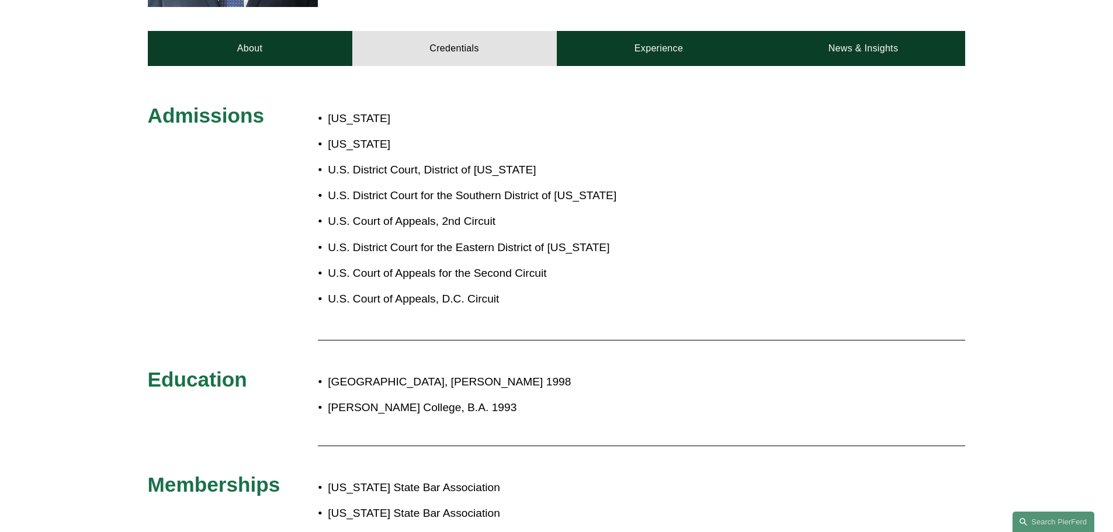
scroll to position [526, 0]
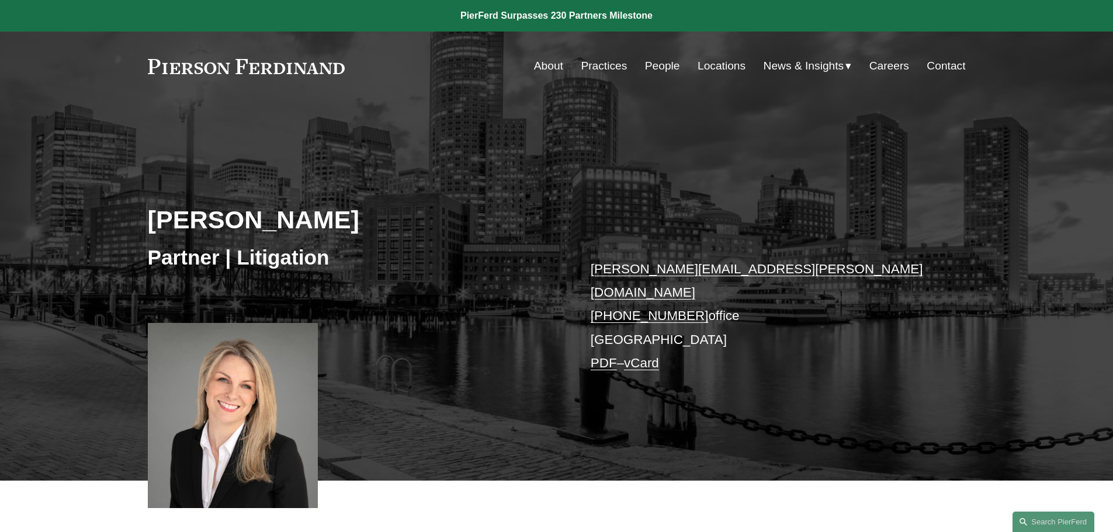
scroll to position [234, 0]
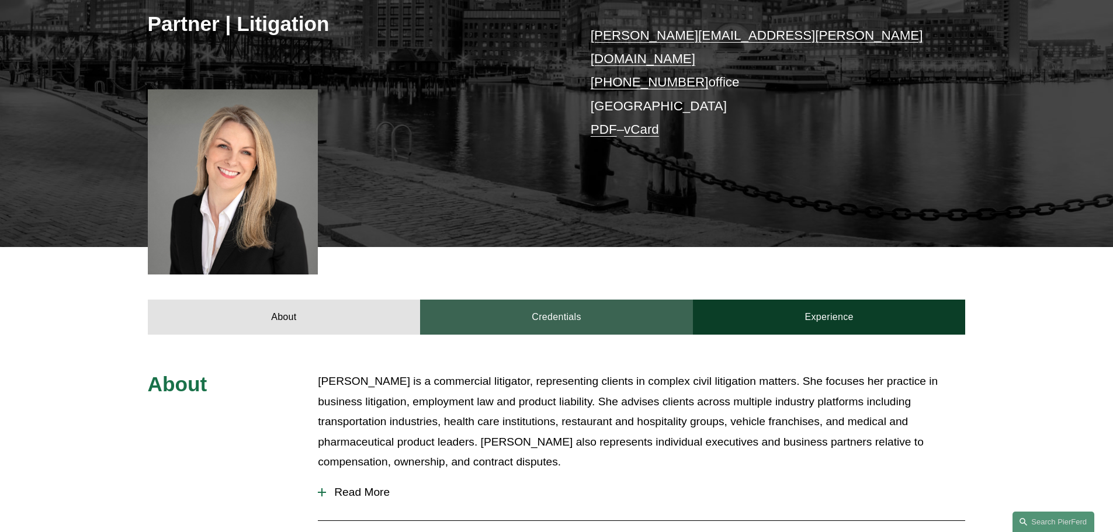
click at [549, 306] on link "Credentials" at bounding box center [556, 317] width 273 height 35
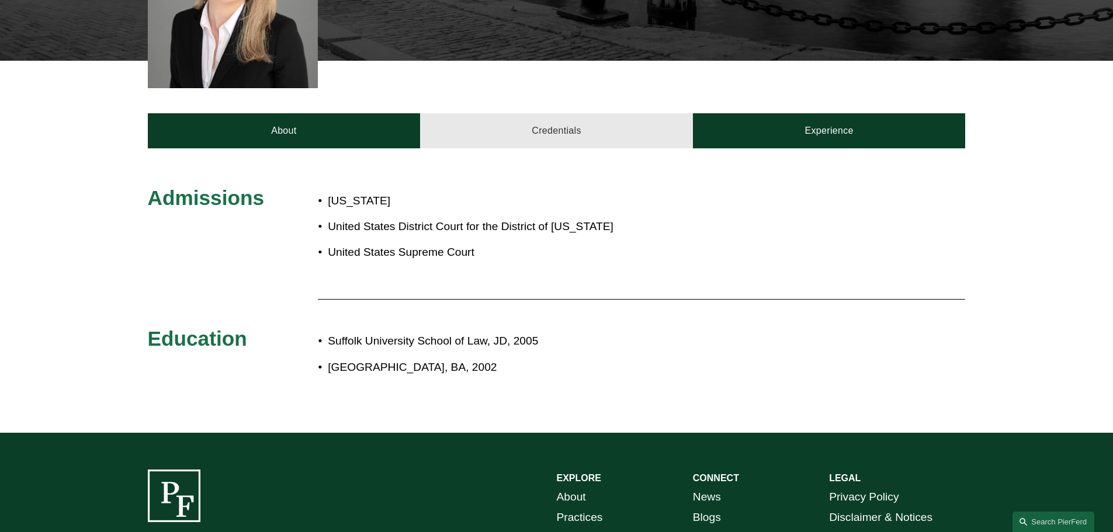
scroll to position [526, 0]
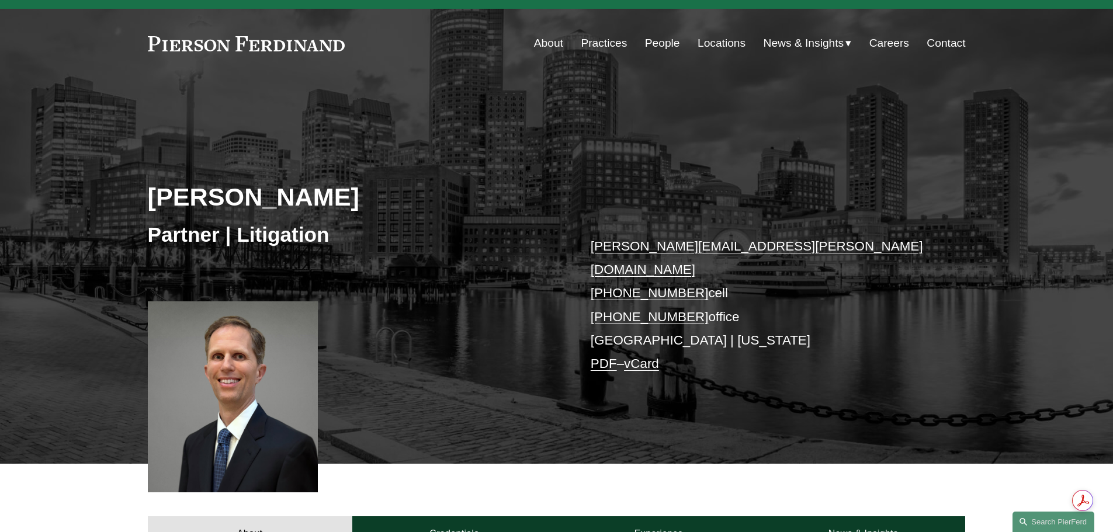
scroll to position [58, 0]
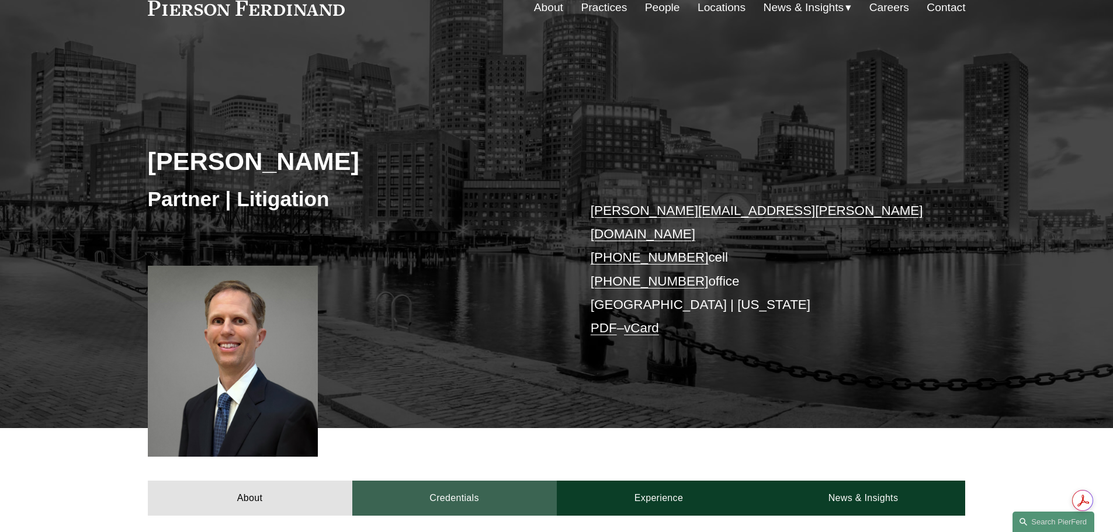
click at [427, 481] on link "Credentials" at bounding box center [454, 498] width 205 height 35
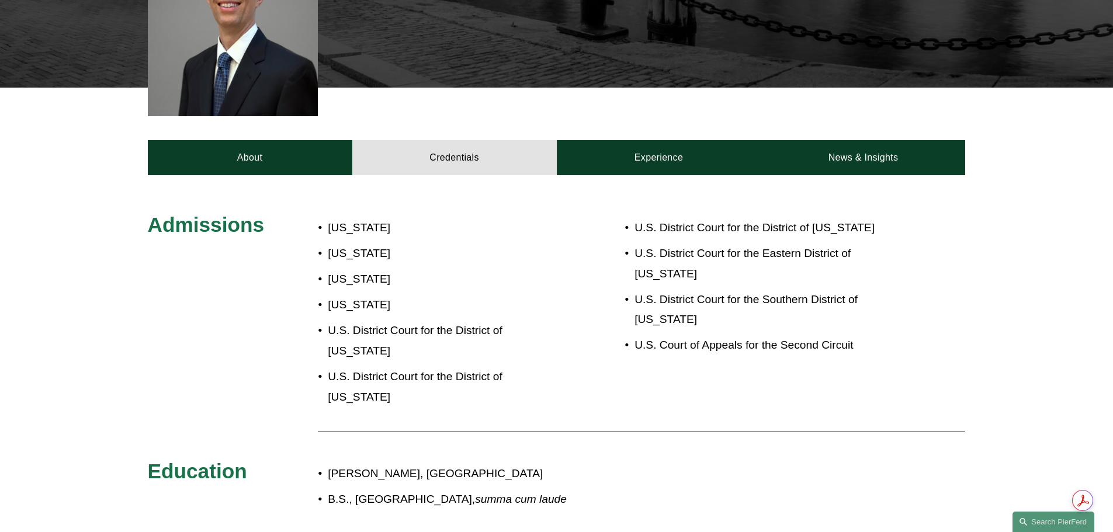
scroll to position [526, 0]
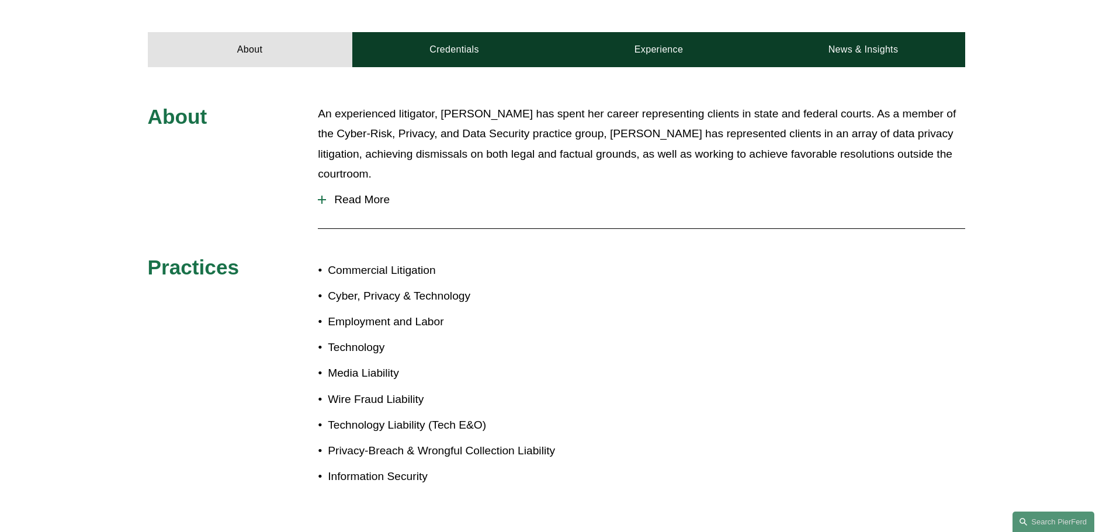
scroll to position [409, 0]
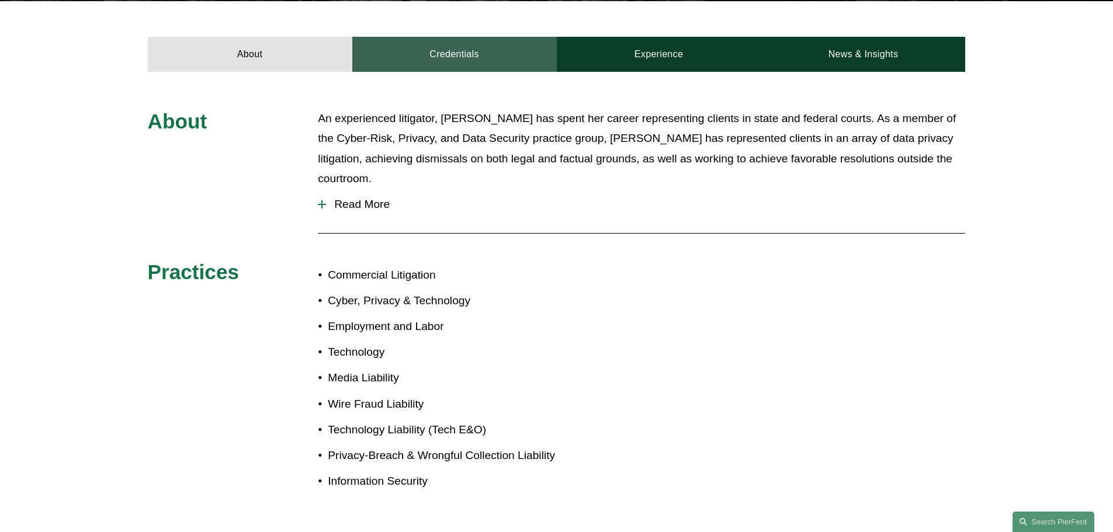
click at [445, 40] on link "Credentials" at bounding box center [454, 54] width 205 height 35
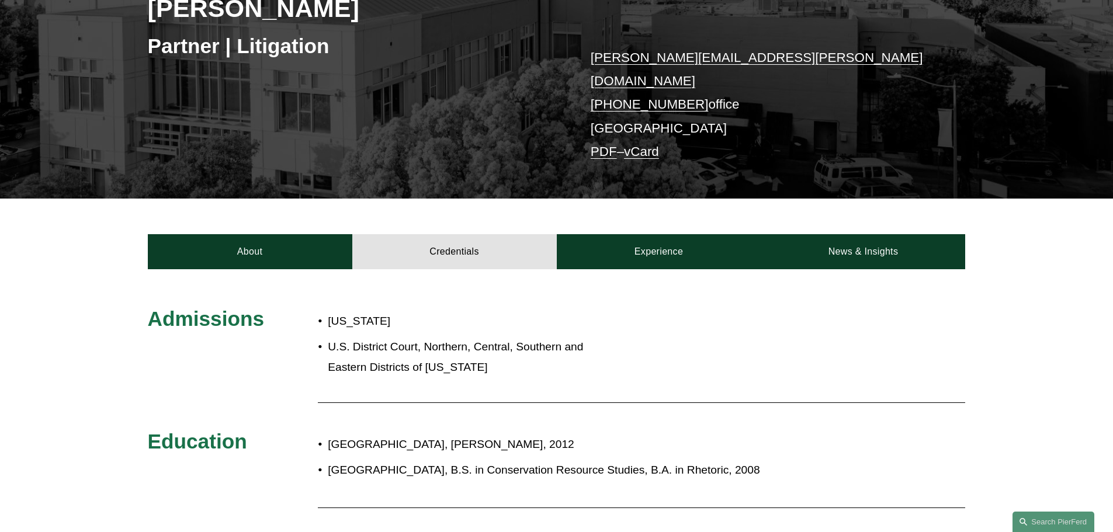
scroll to position [58, 0]
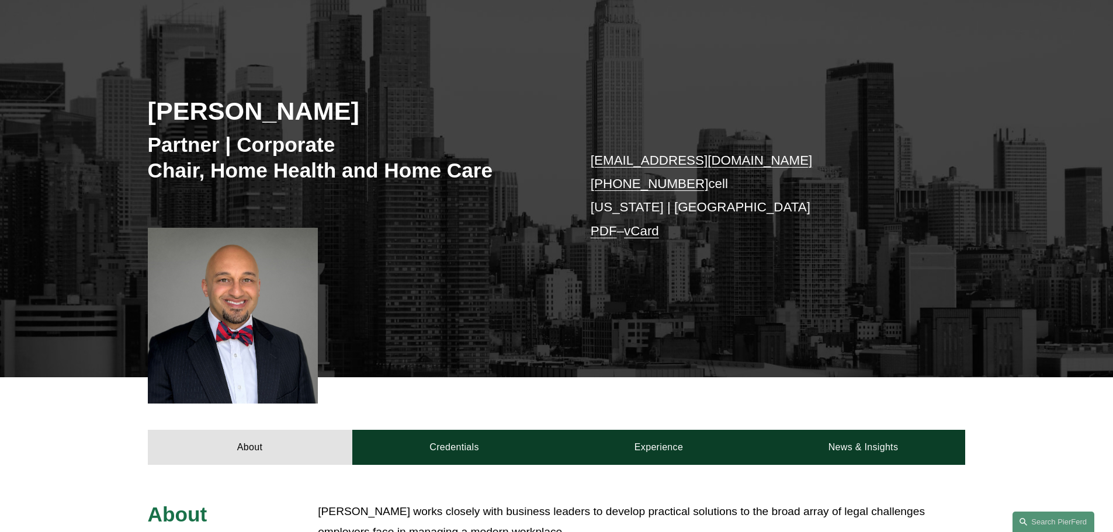
scroll to position [117, 0]
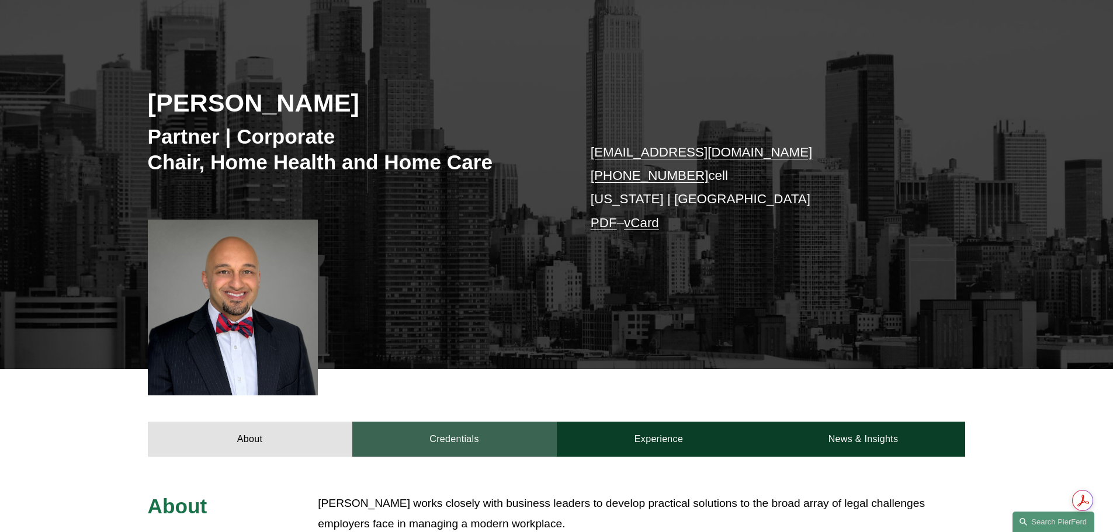
drag, startPoint x: 462, startPoint y: 439, endPoint x: 466, endPoint y: 397, distance: 42.3
click at [462, 438] on link "Credentials" at bounding box center [454, 439] width 205 height 35
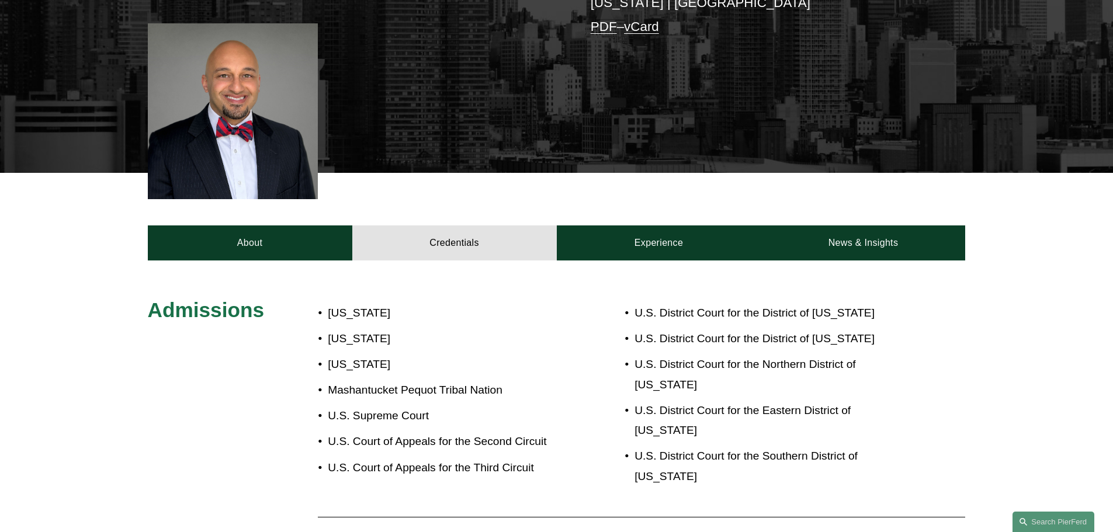
scroll to position [292, 0]
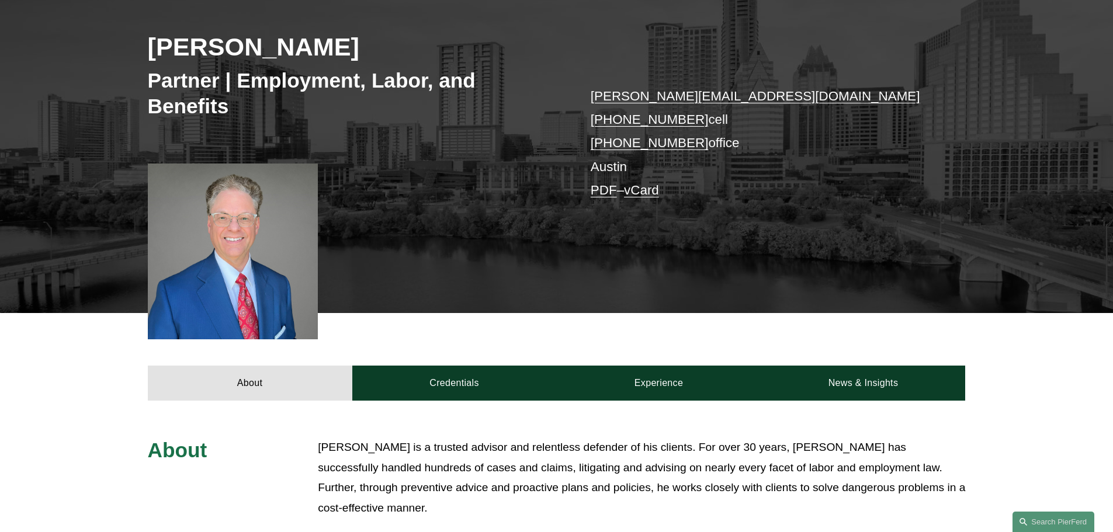
scroll to position [175, 0]
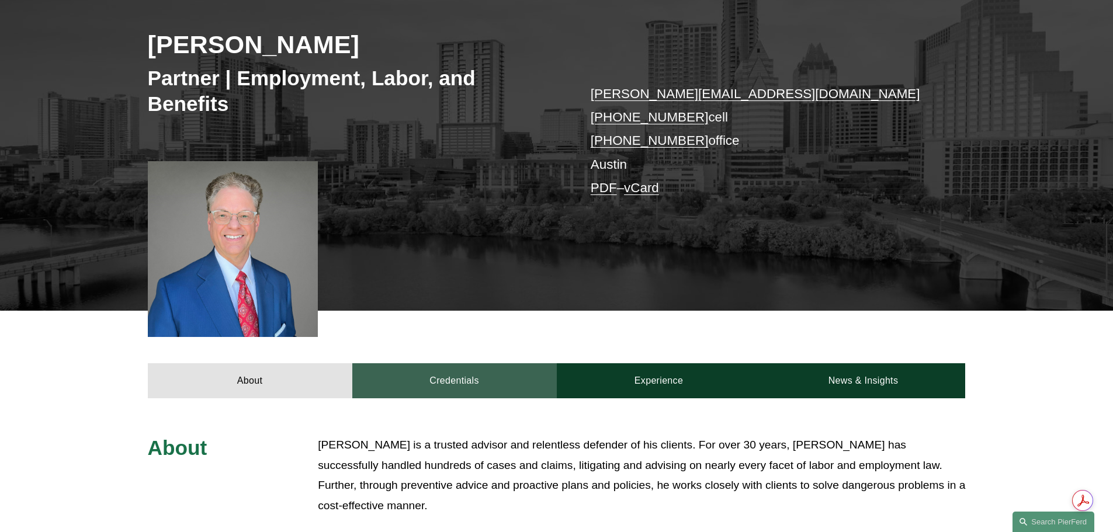
click at [460, 383] on link "Credentials" at bounding box center [454, 381] width 205 height 35
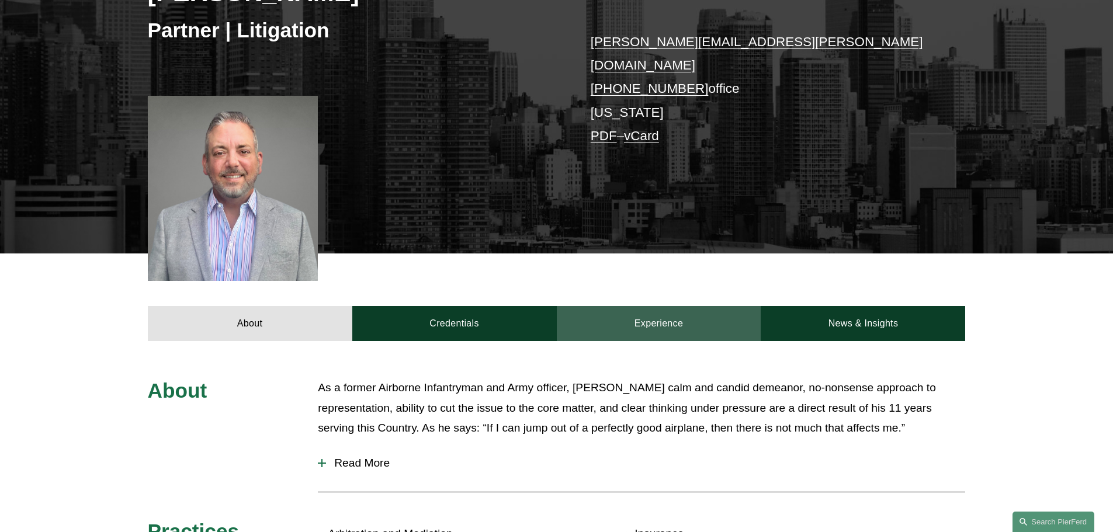
scroll to position [234, 0]
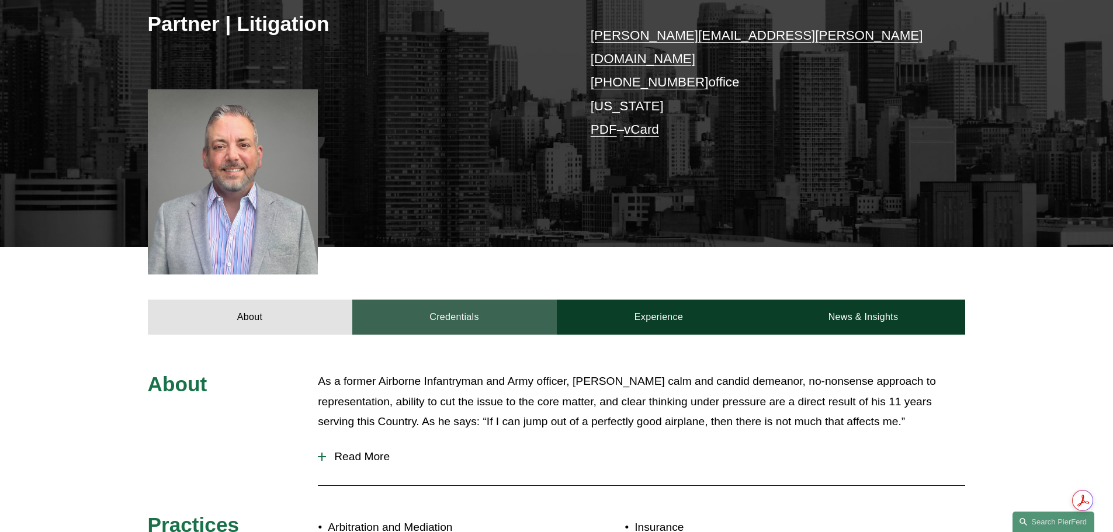
click at [490, 308] on link "Credentials" at bounding box center [454, 317] width 205 height 35
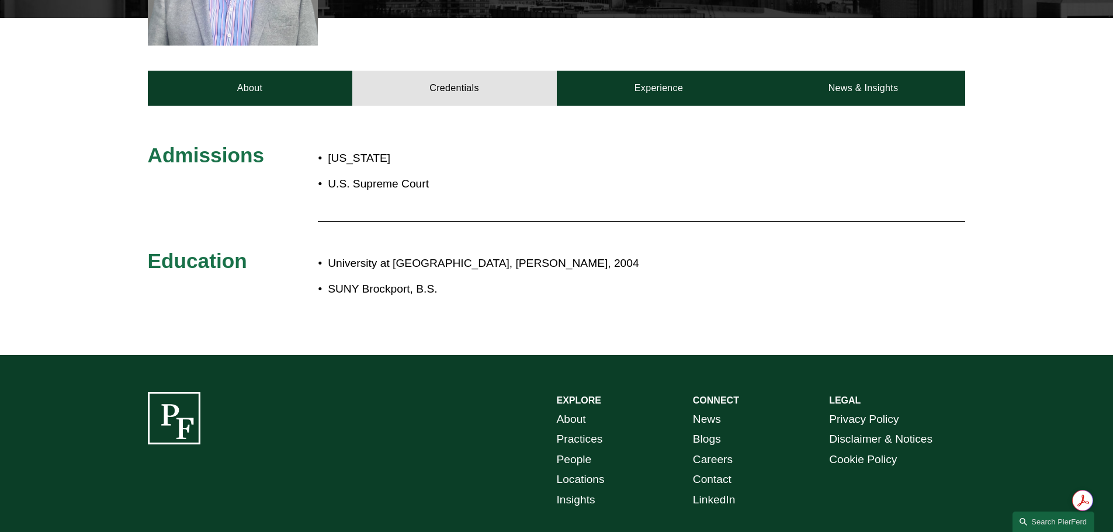
scroll to position [468, 0]
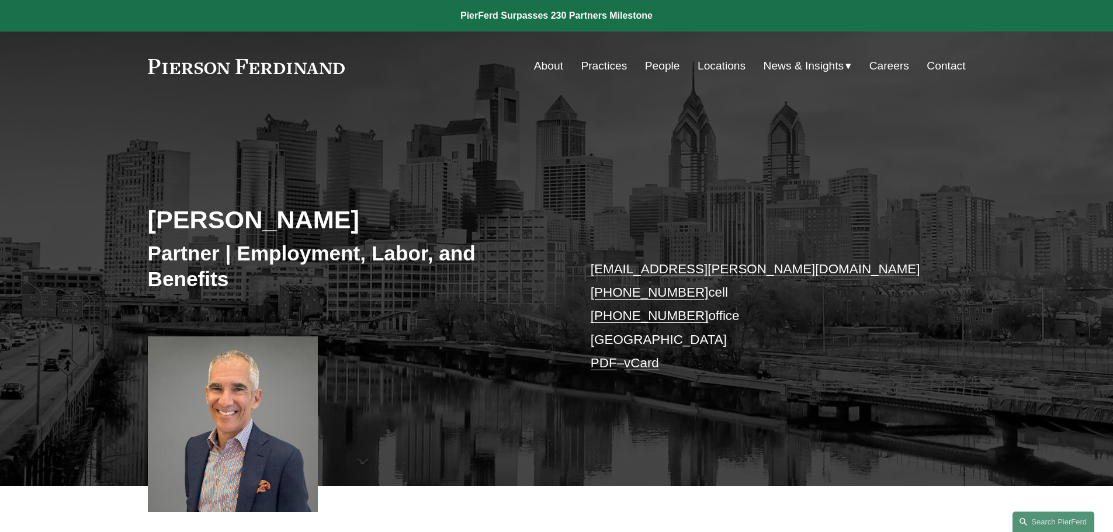
scroll to position [234, 0]
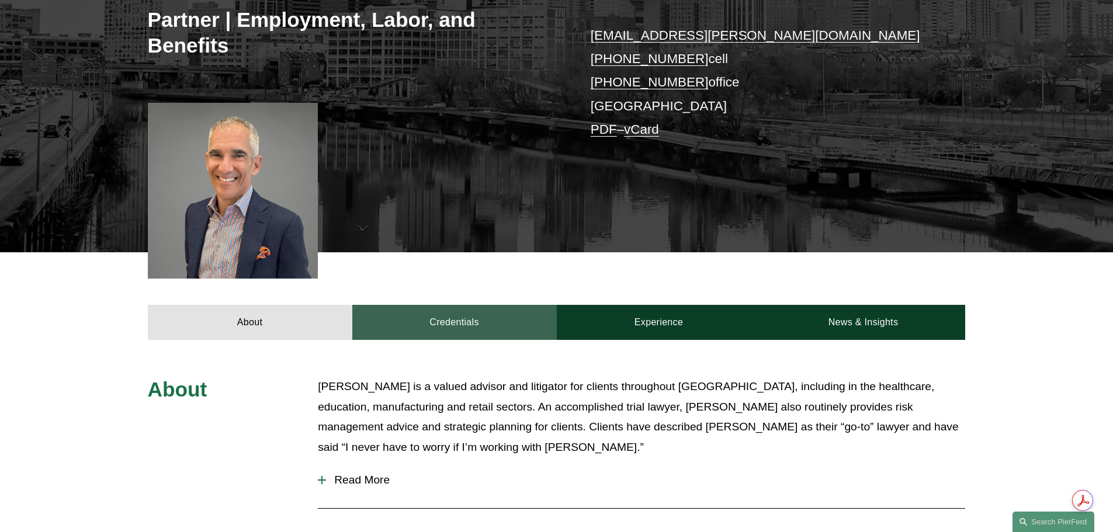
click at [442, 320] on link "Credentials" at bounding box center [454, 322] width 205 height 35
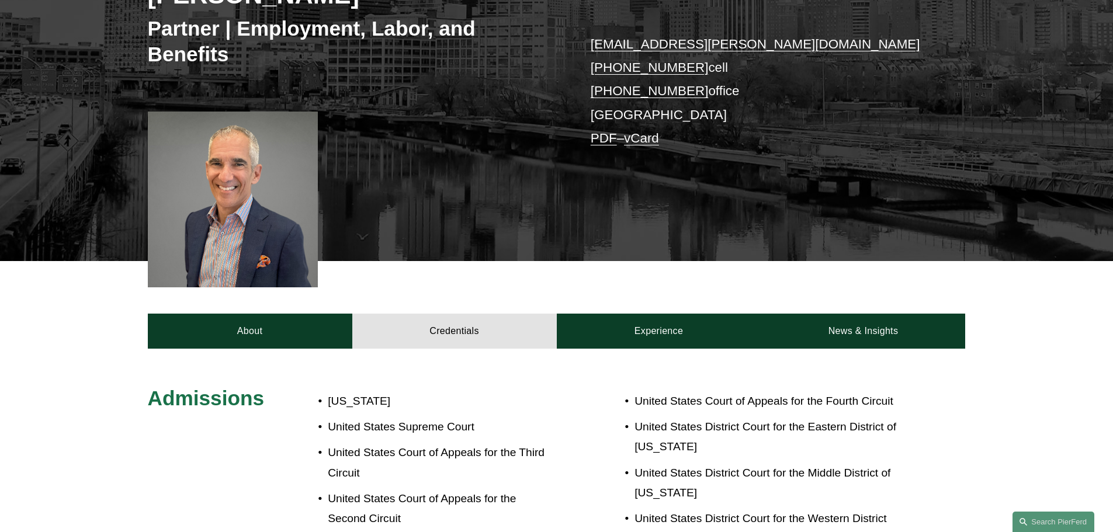
scroll to position [117, 0]
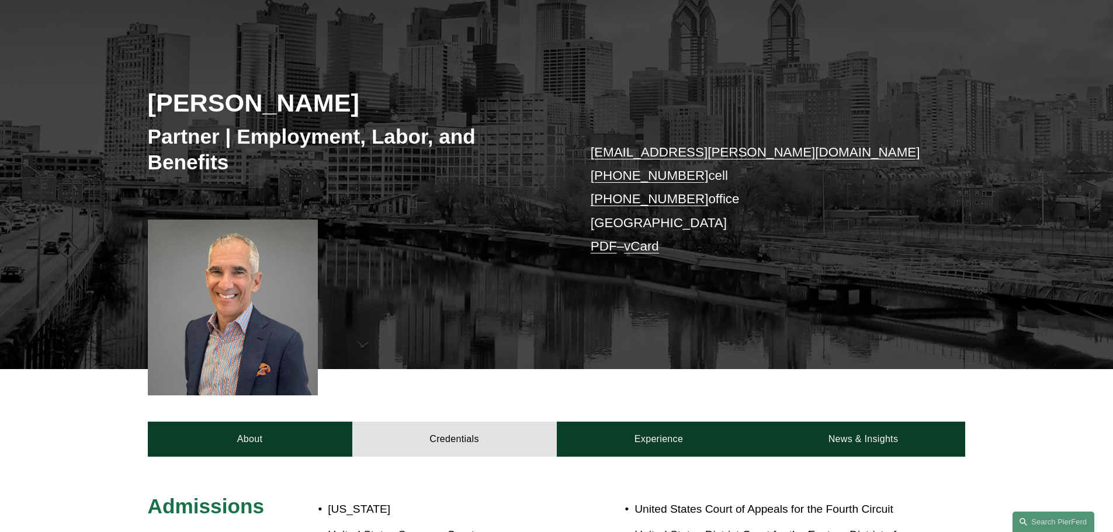
click at [337, 104] on h2 "Sidney R. Steinberg" at bounding box center [352, 103] width 409 height 30
click at [223, 105] on h2 "Sidney R. Steinberg" at bounding box center [352, 103] width 409 height 30
drag, startPoint x: 223, startPoint y: 105, endPoint x: 333, endPoint y: 106, distance: 109.9
click at [333, 106] on h2 "Sidney R. Steinberg" at bounding box center [352, 103] width 409 height 30
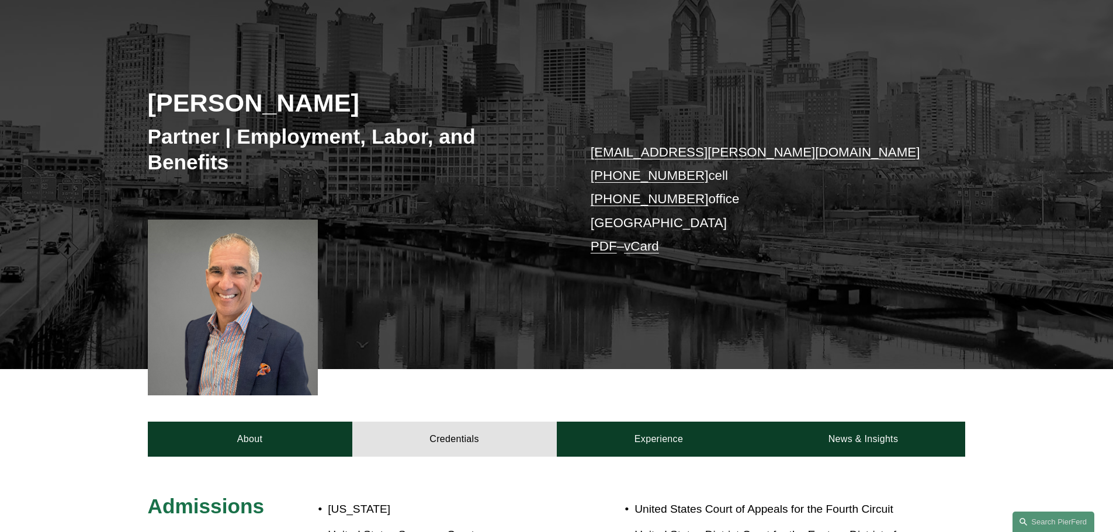
copy h2 "Sidney R. Steinberg"
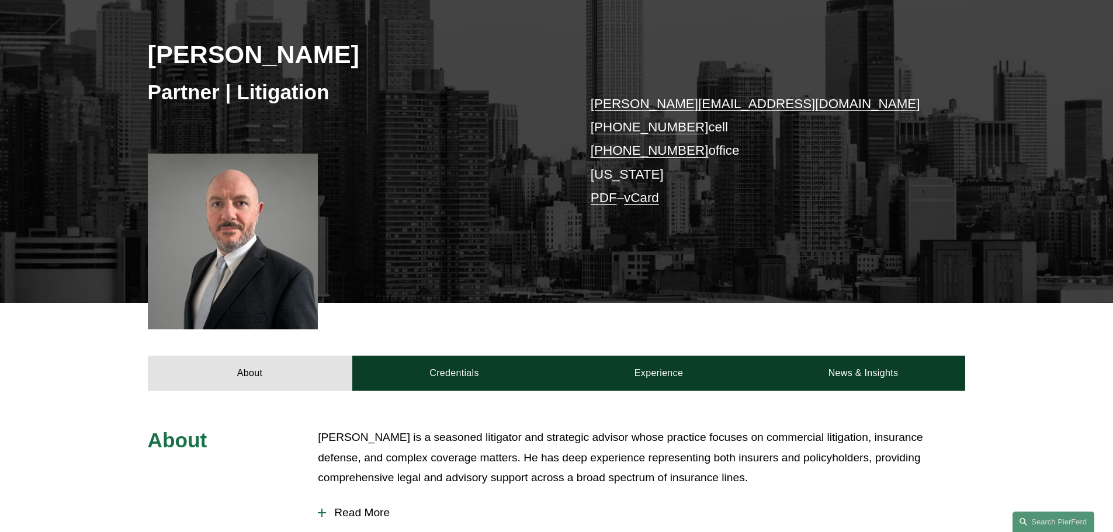
scroll to position [175, 0]
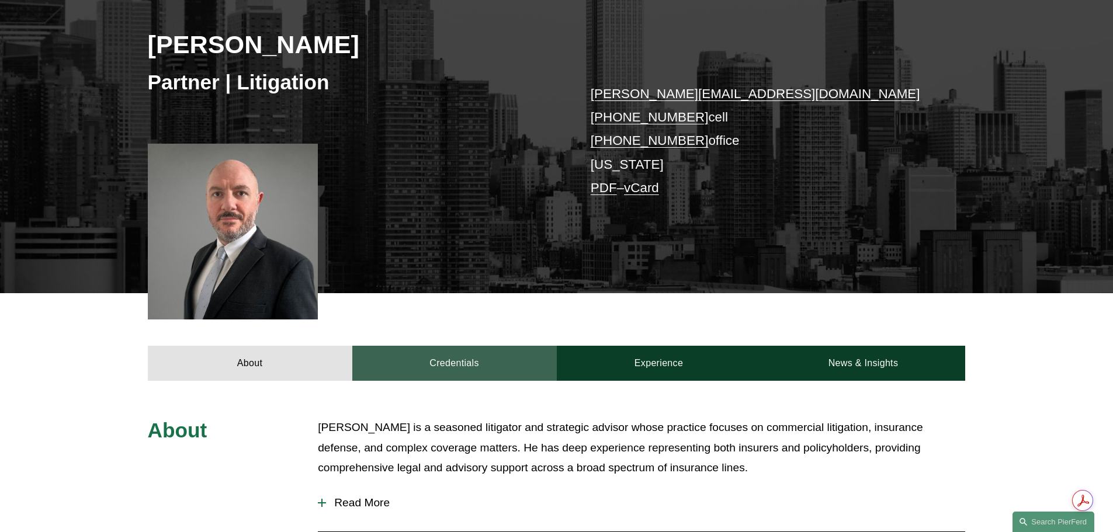
drag, startPoint x: 474, startPoint y: 360, endPoint x: 480, endPoint y: 352, distance: 10.0
click at [474, 359] on link "Credentials" at bounding box center [454, 363] width 205 height 35
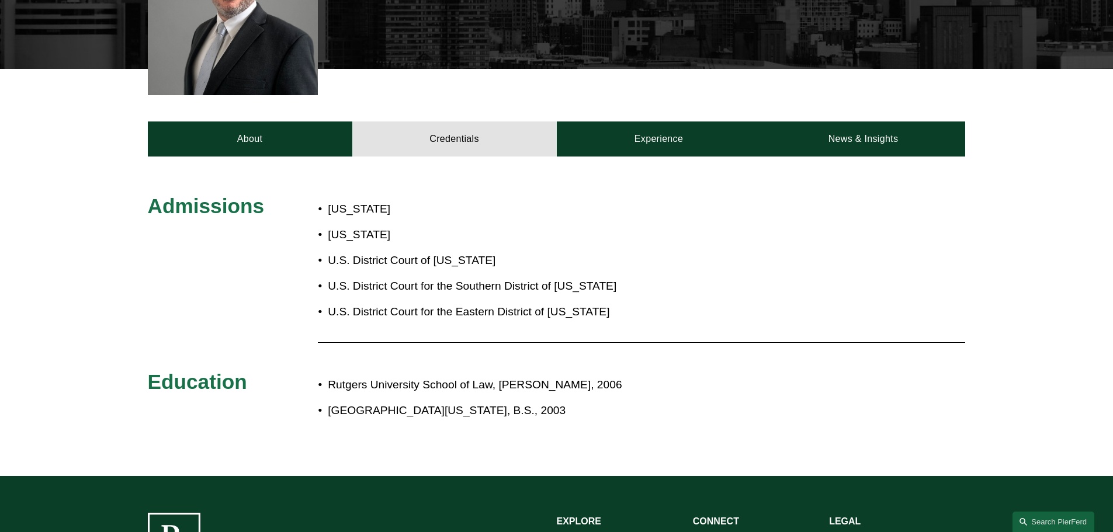
scroll to position [409, 0]
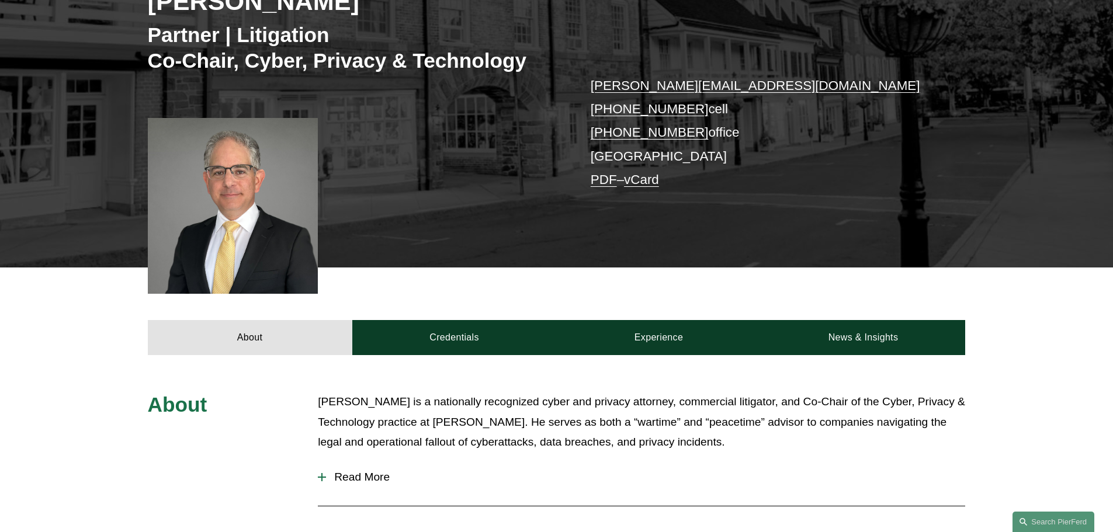
scroll to position [234, 0]
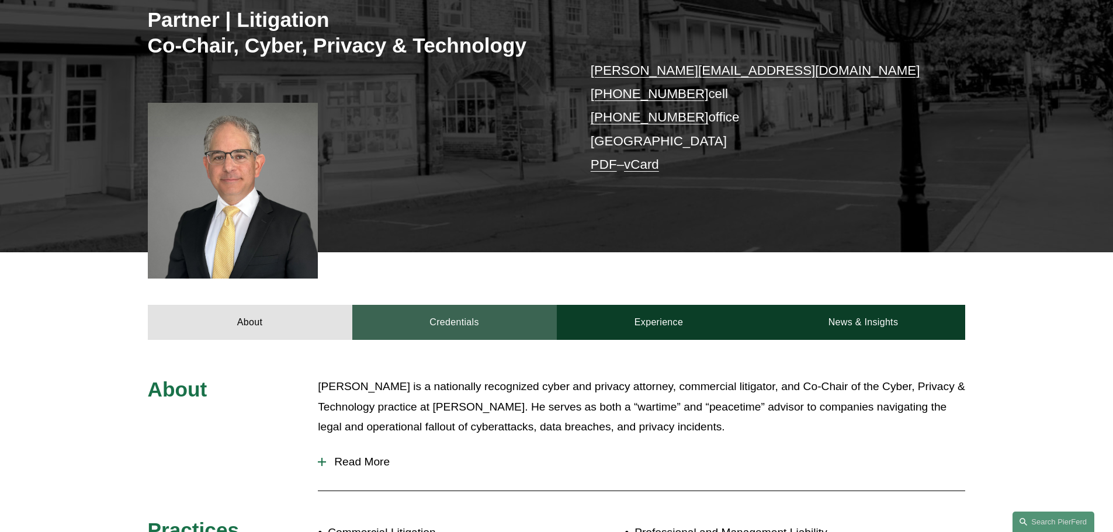
drag, startPoint x: 459, startPoint y: 319, endPoint x: 529, endPoint y: 305, distance: 72.0
click at [461, 319] on link "Credentials" at bounding box center [454, 322] width 205 height 35
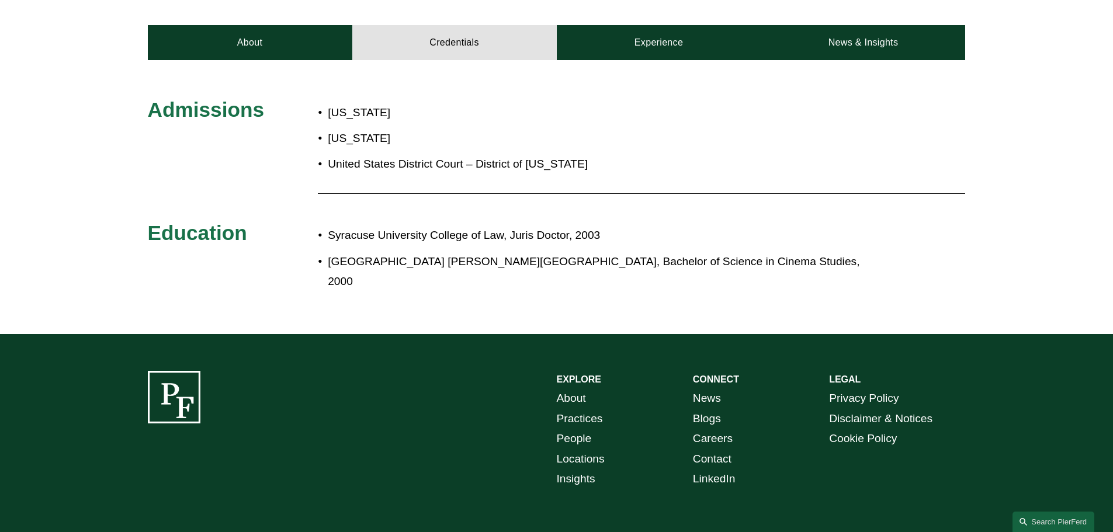
scroll to position [526, 0]
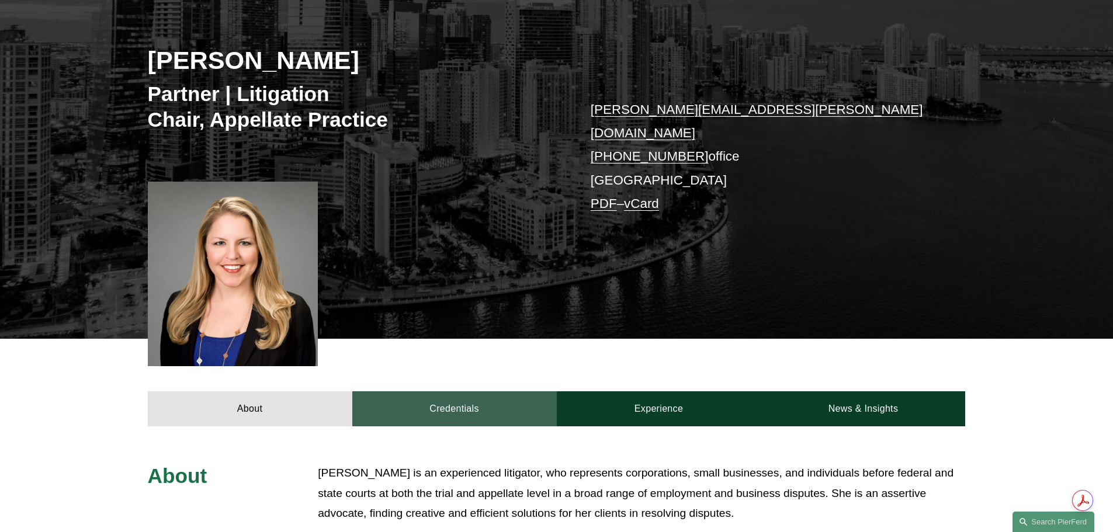
scroll to position [175, 0]
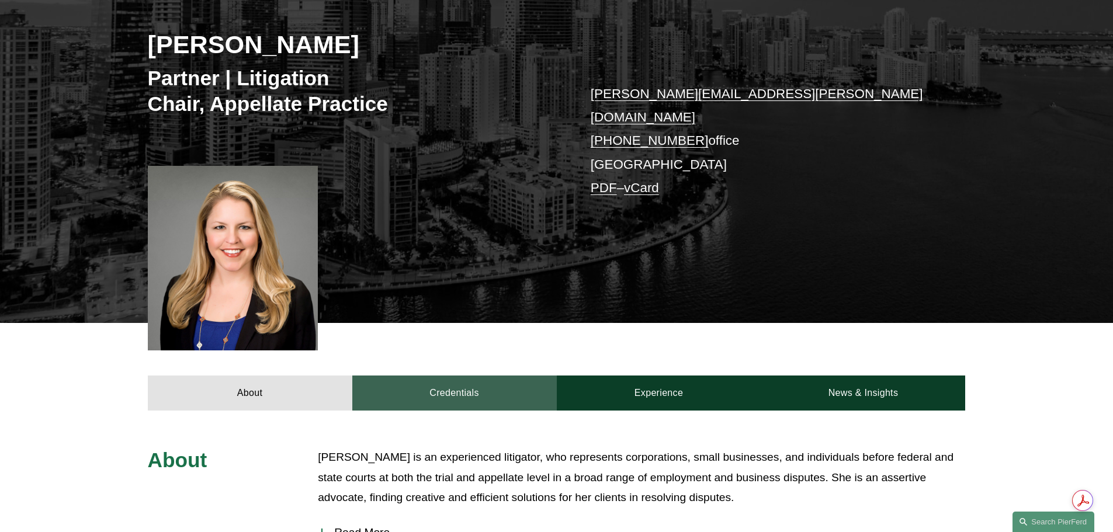
click at [451, 381] on link "Credentials" at bounding box center [454, 393] width 205 height 35
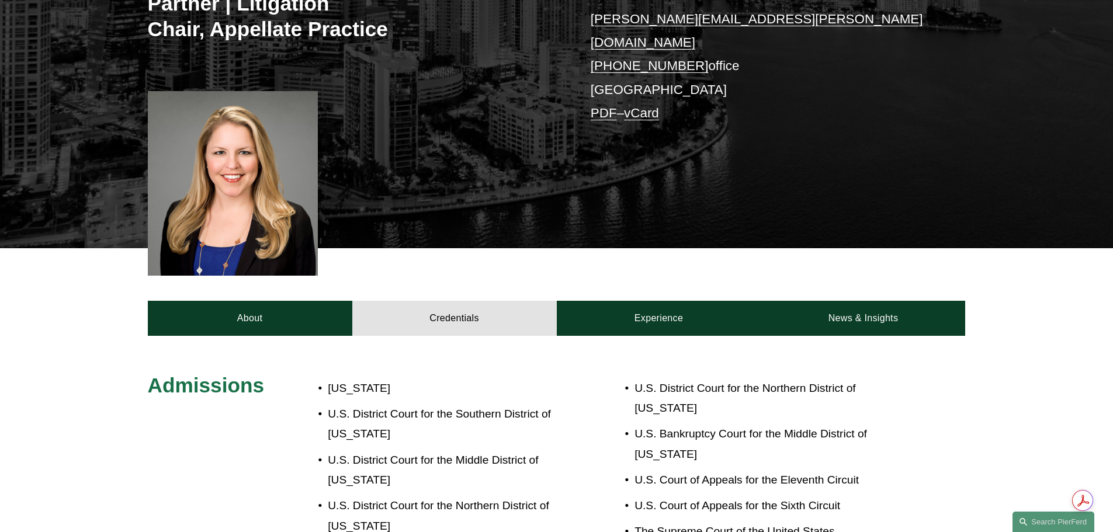
scroll to position [409, 0]
